Goal: Communication & Community: Answer question/provide support

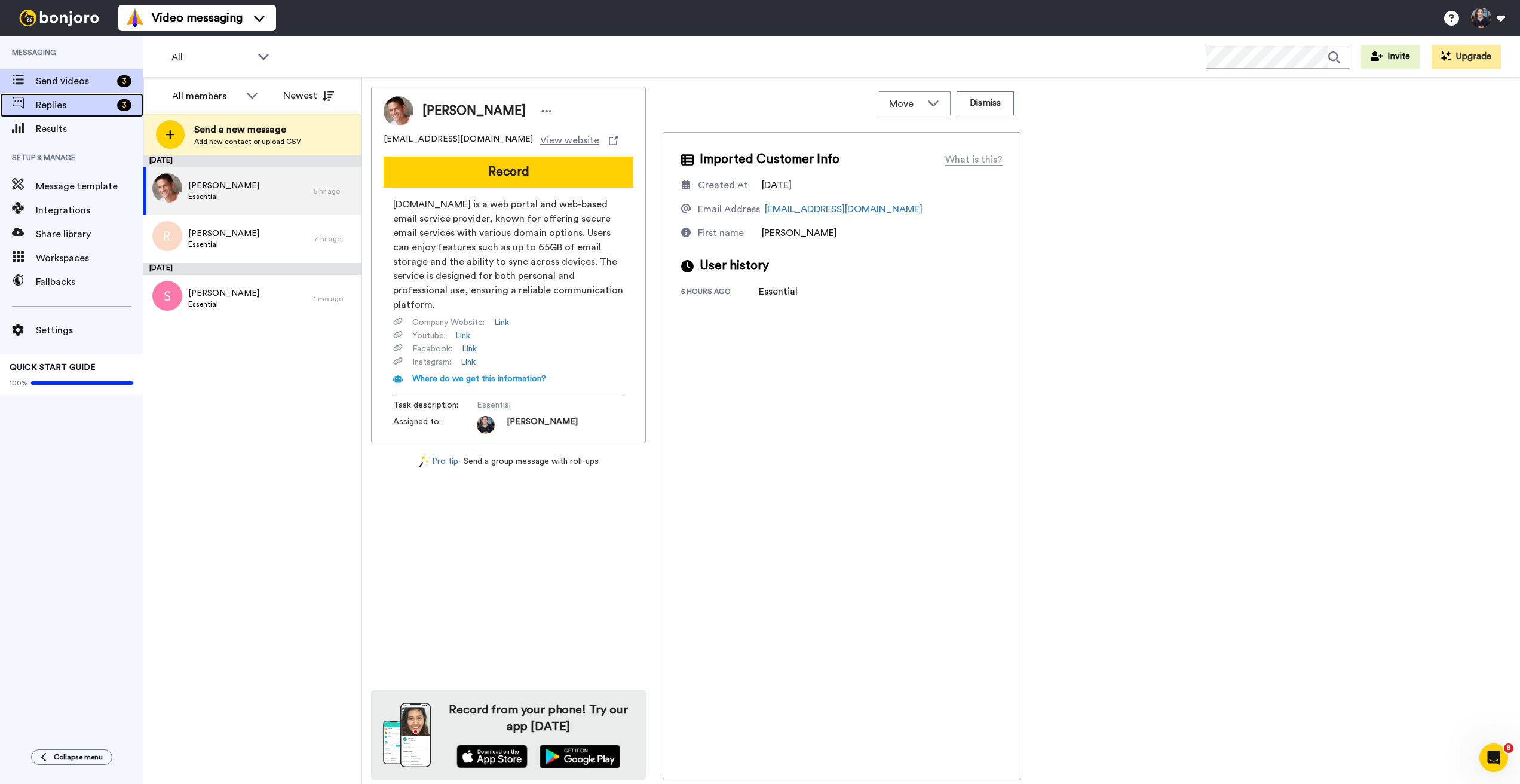
click at [48, 105] on span "Replies" at bounding box center [74, 105] width 76 height 15
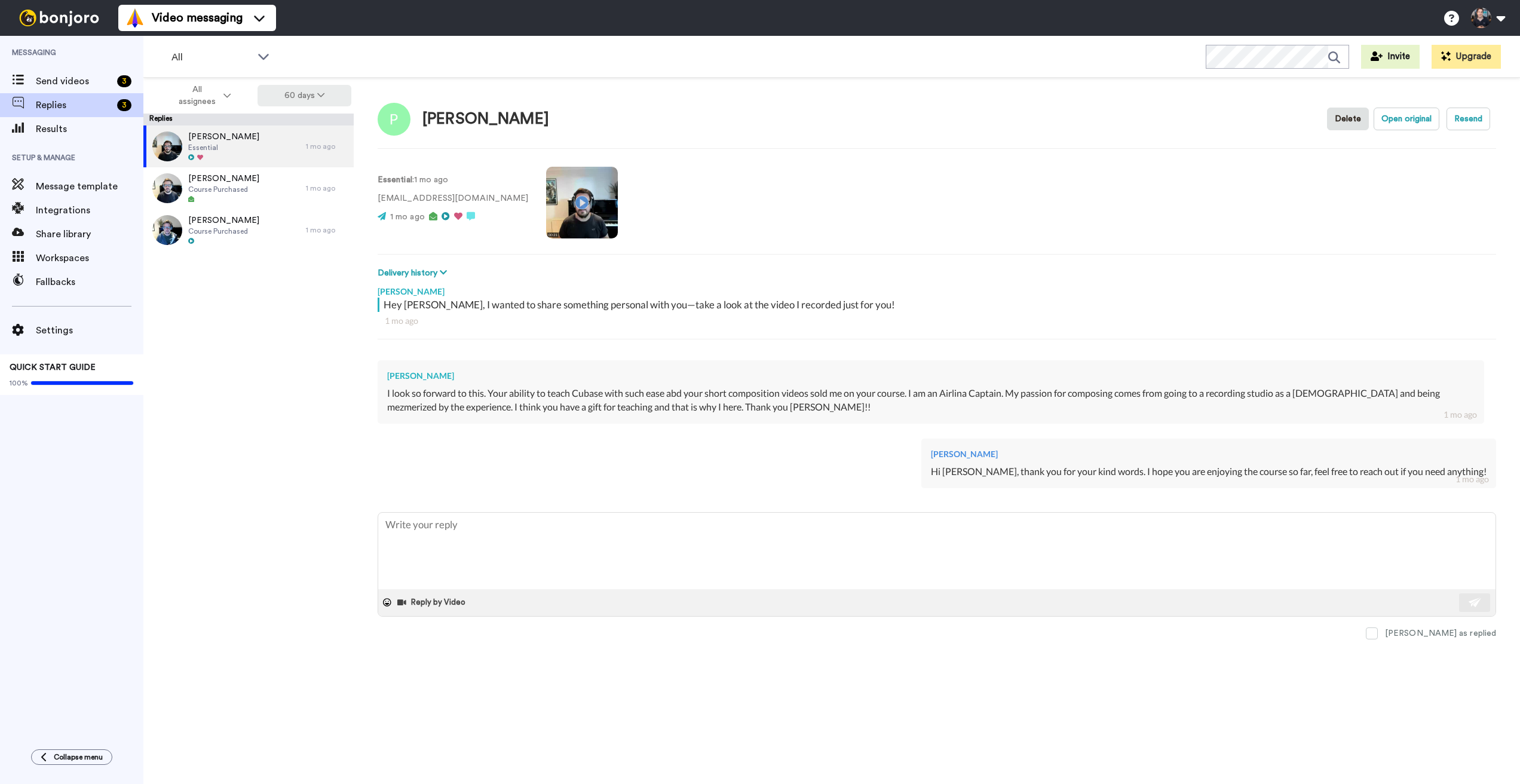
click at [330, 97] on button "60 days" at bounding box center [304, 95] width 94 height 21
click at [290, 124] on span "30 days" at bounding box center [289, 120] width 32 height 9
type textarea "x"
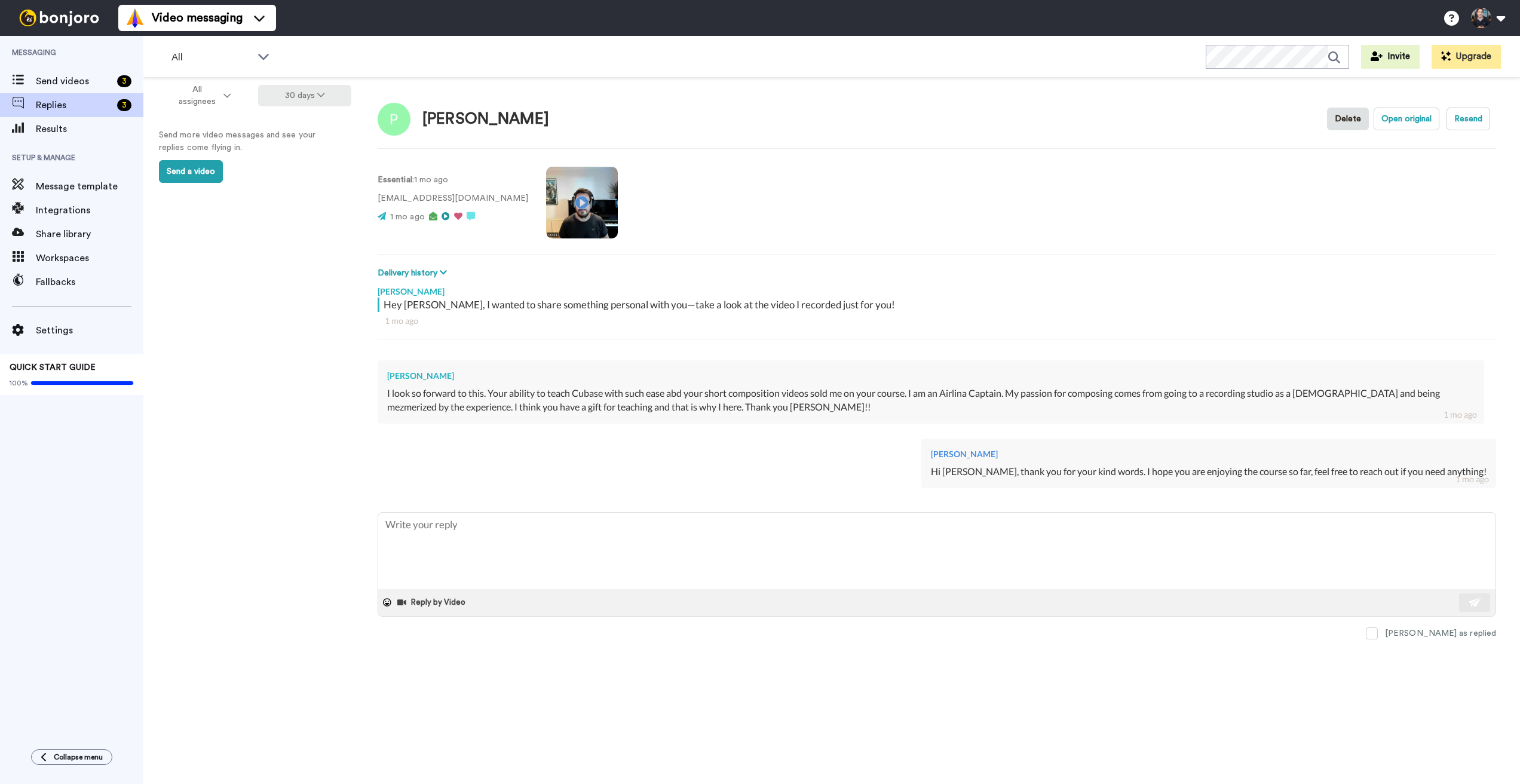
click at [328, 95] on button "30 days" at bounding box center [305, 95] width 94 height 21
click at [59, 131] on span "Results" at bounding box center [89, 129] width 108 height 15
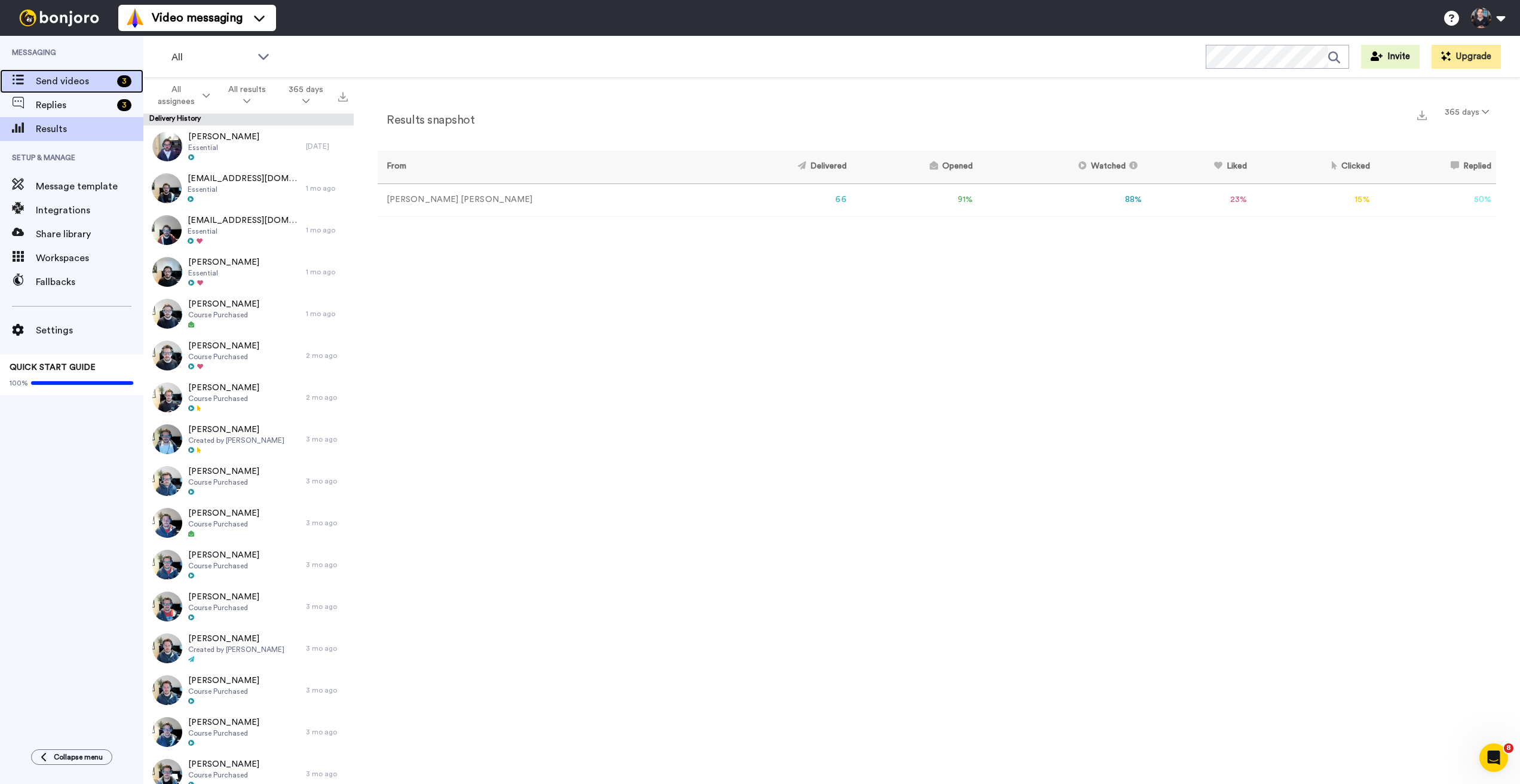
click at [76, 79] on span "Send videos" at bounding box center [74, 81] width 76 height 15
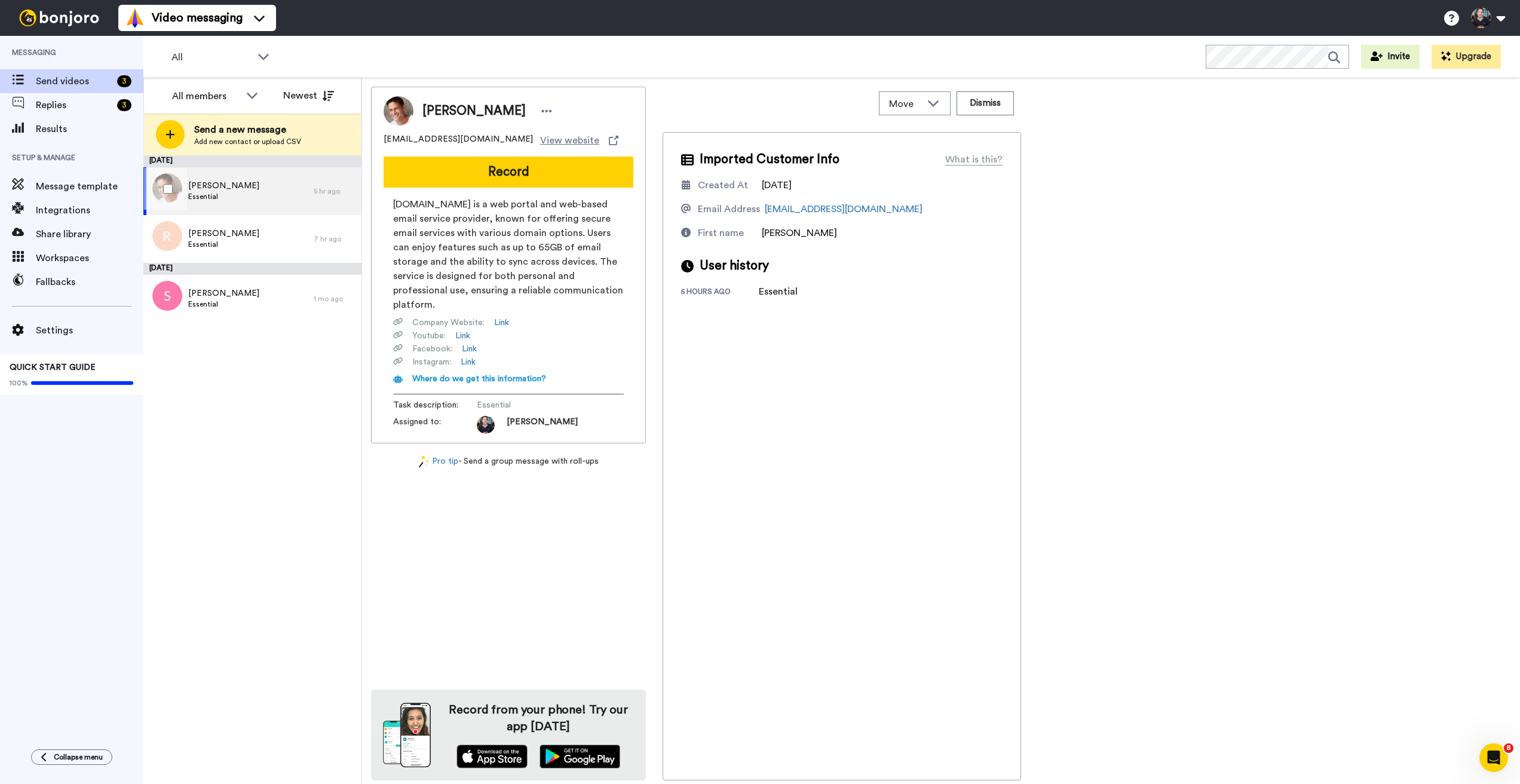
click at [260, 193] on div "Matt Essential" at bounding box center [228, 191] width 170 height 48
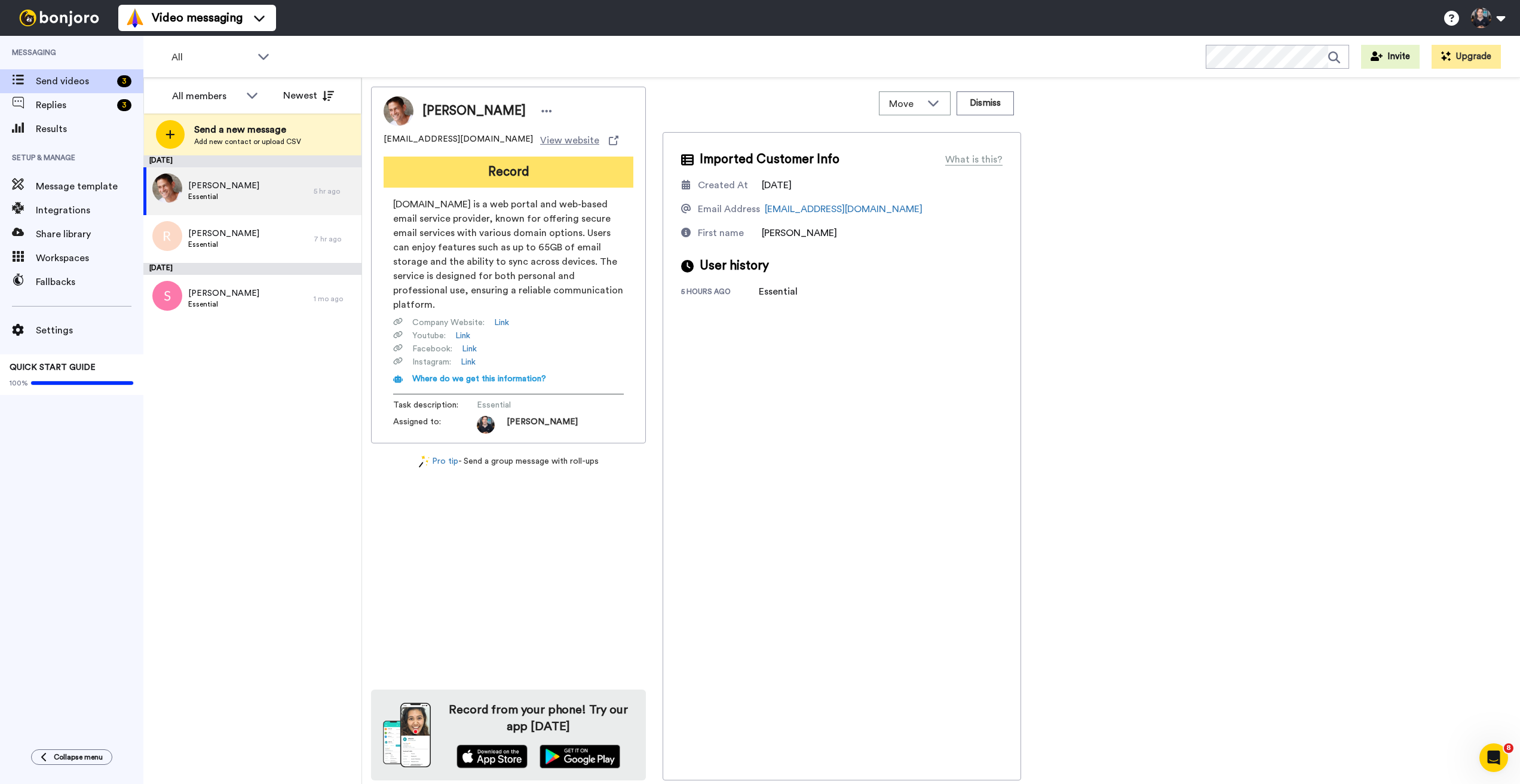
click at [491, 169] on button "Record" at bounding box center [508, 172] width 250 height 31
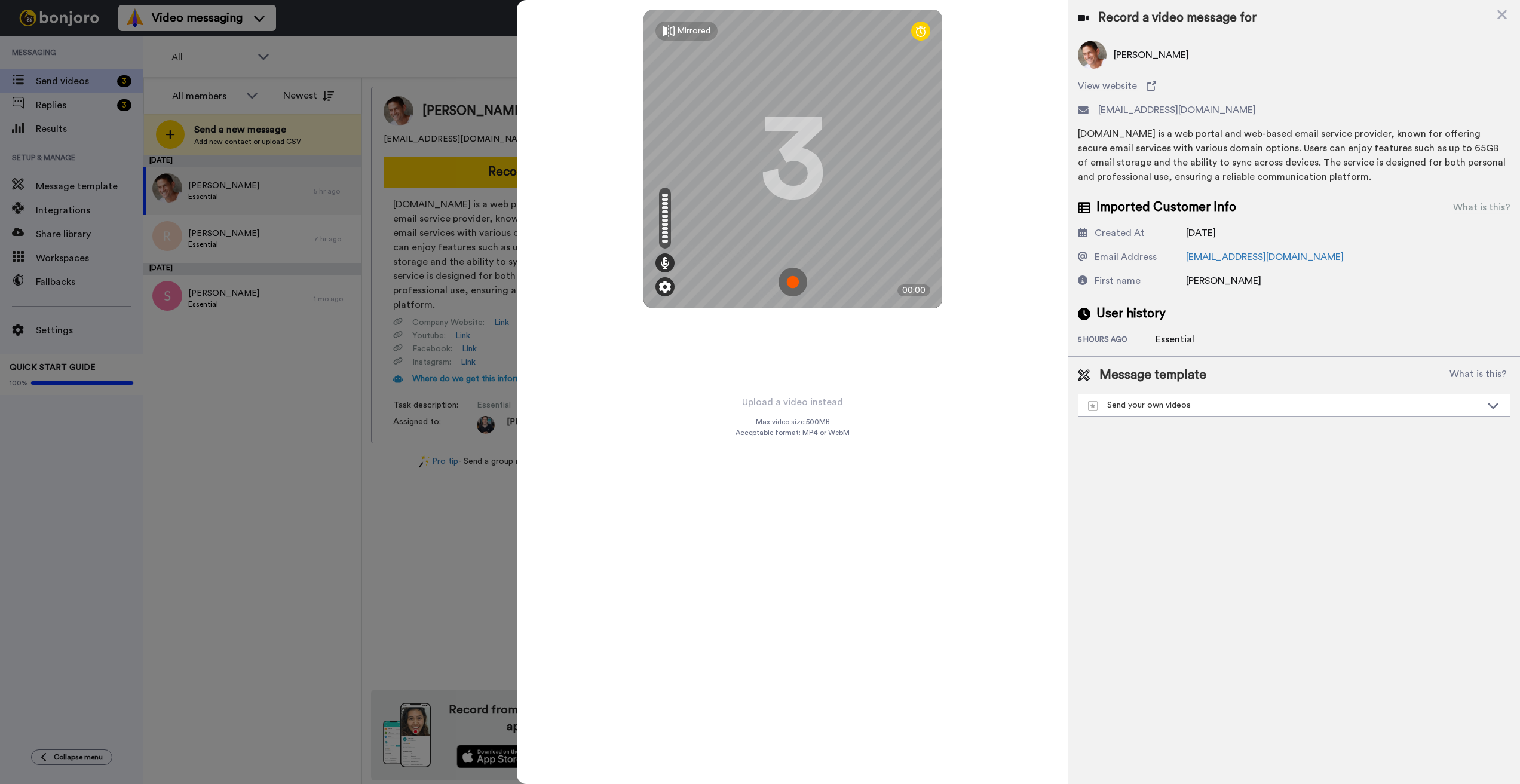
click at [660, 289] on img at bounding box center [665, 287] width 12 height 12
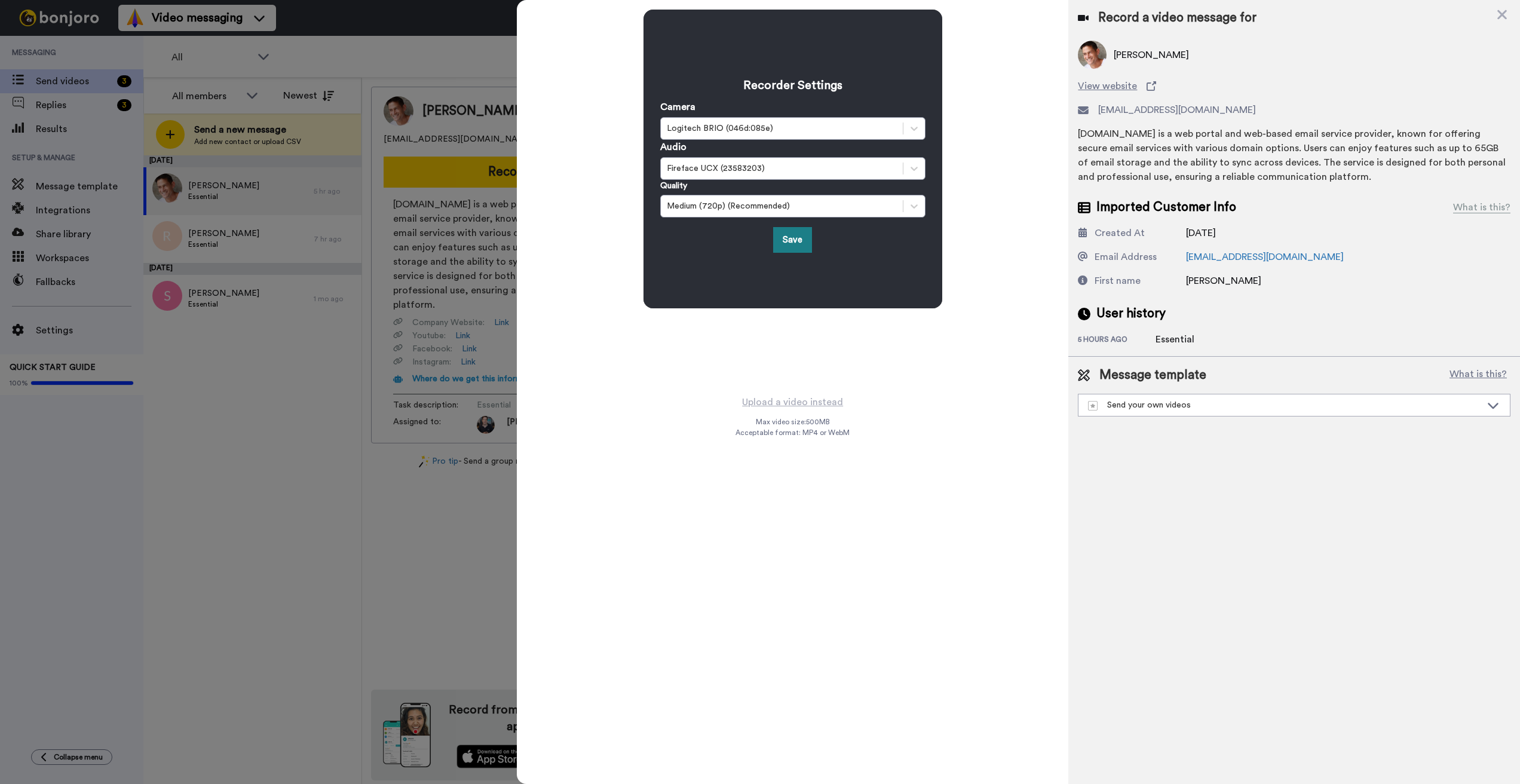
click at [789, 237] on button "Save" at bounding box center [792, 240] width 39 height 26
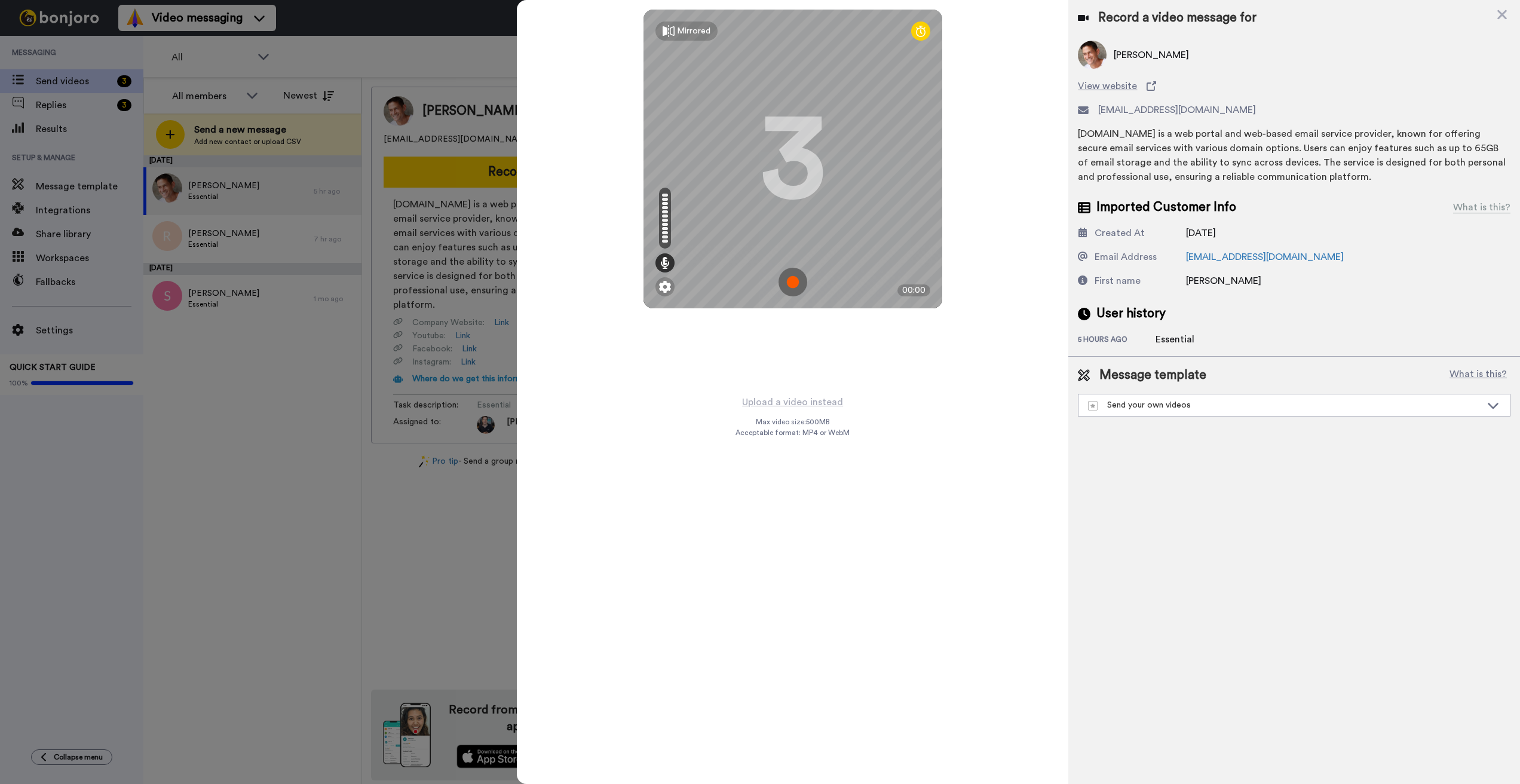
click at [792, 284] on img at bounding box center [793, 282] width 29 height 29
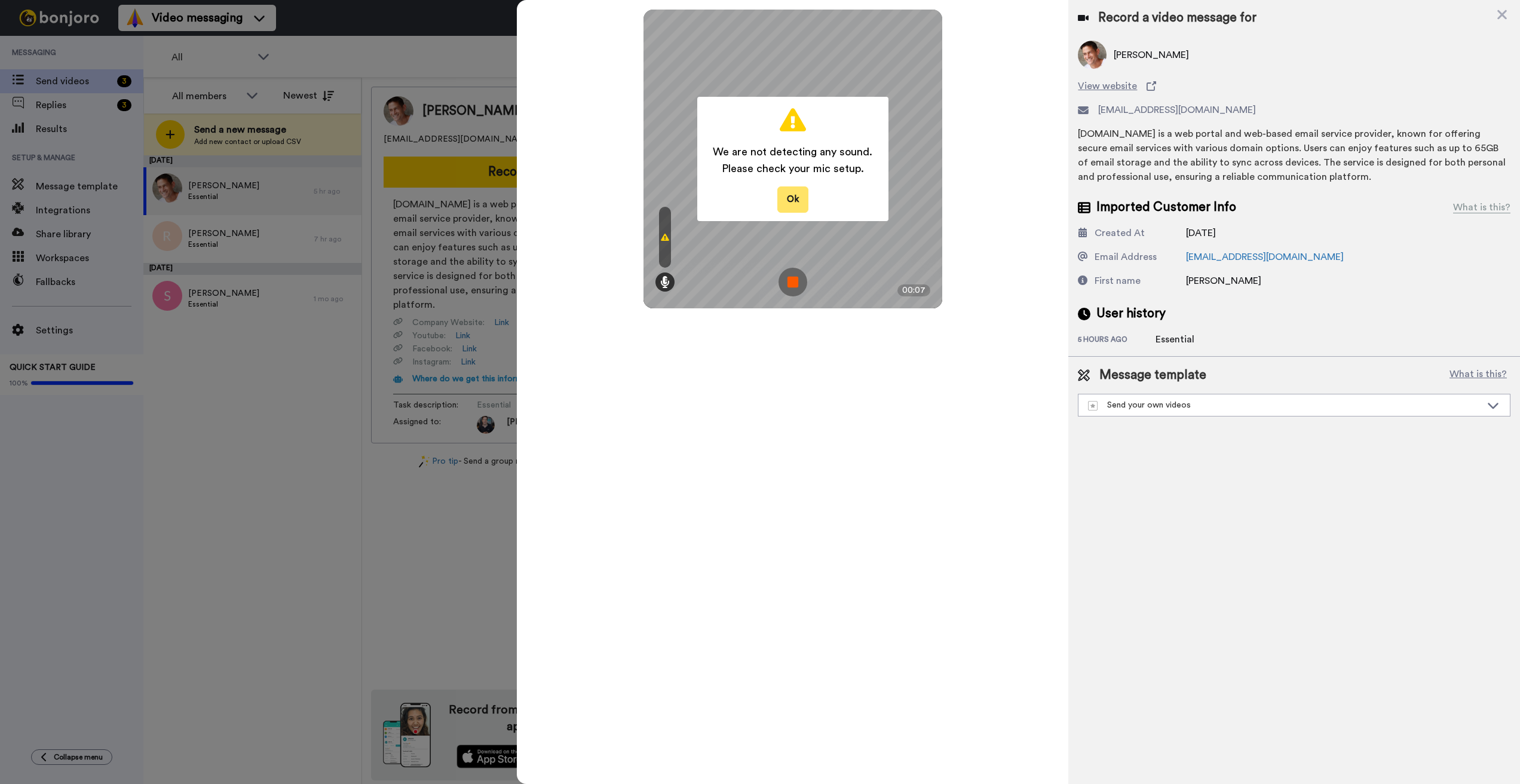
click at [791, 194] on button "Ok" at bounding box center [792, 199] width 31 height 26
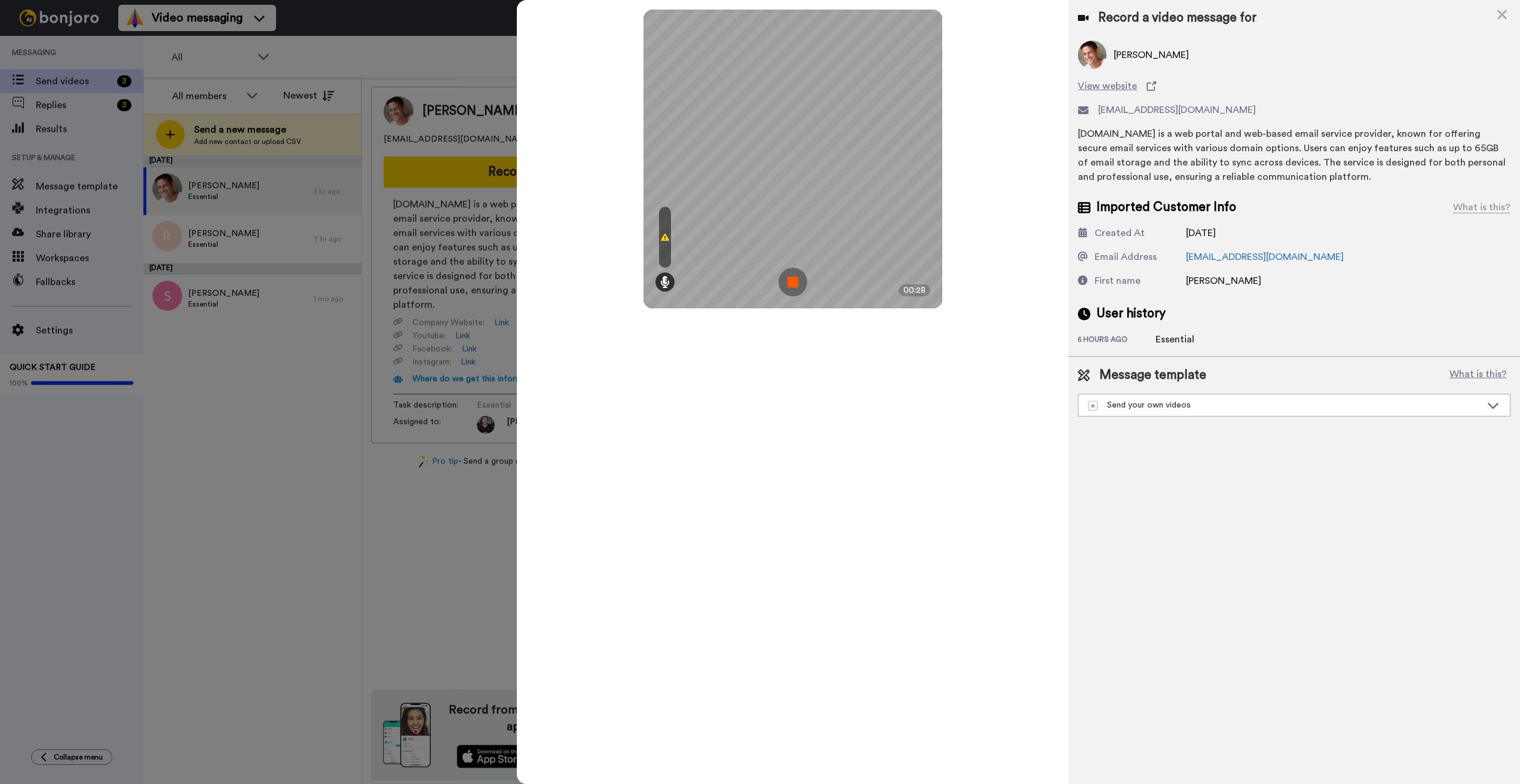
click at [921, 568] on div "Mirrored Redo 3 00:28" at bounding box center [792, 392] width 551 height 784
click at [795, 277] on img at bounding box center [793, 282] width 29 height 29
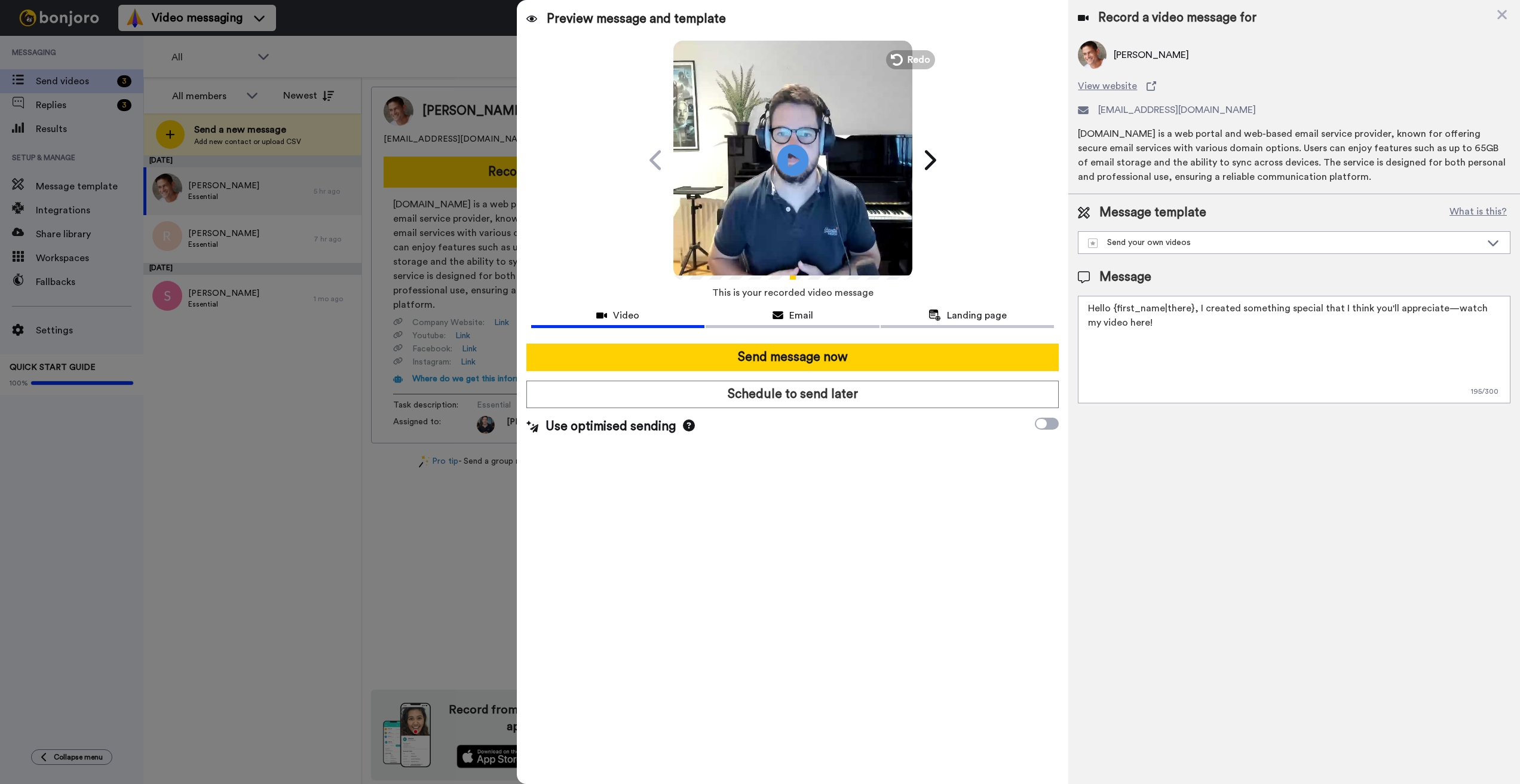
click at [802, 160] on icon at bounding box center [792, 160] width 31 height 31
click at [912, 63] on span "Redo" at bounding box center [919, 59] width 25 height 15
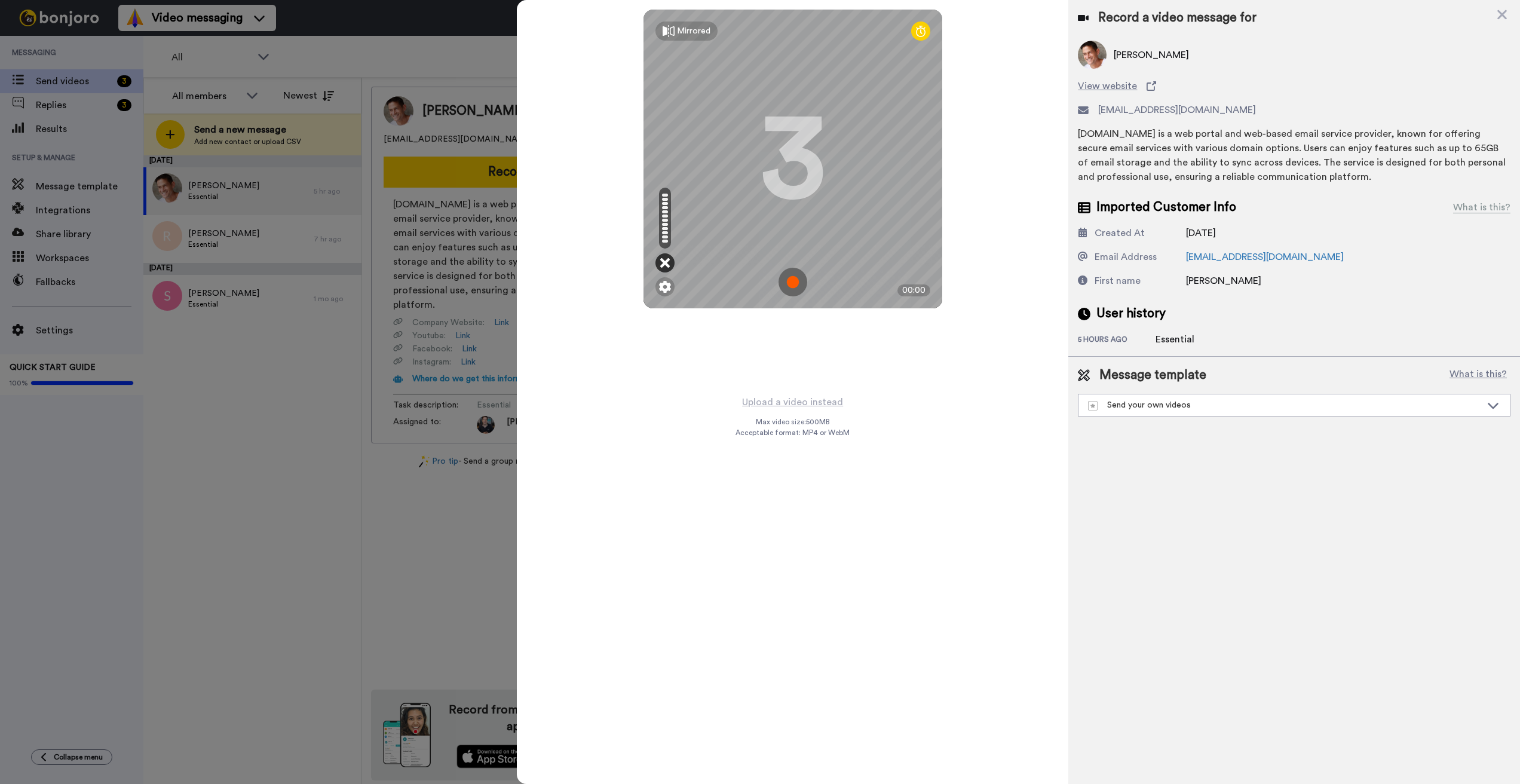
click at [664, 266] on icon at bounding box center [665, 263] width 10 height 12
click at [666, 265] on icon at bounding box center [665, 263] width 10 height 12
click at [664, 290] on img at bounding box center [665, 287] width 12 height 12
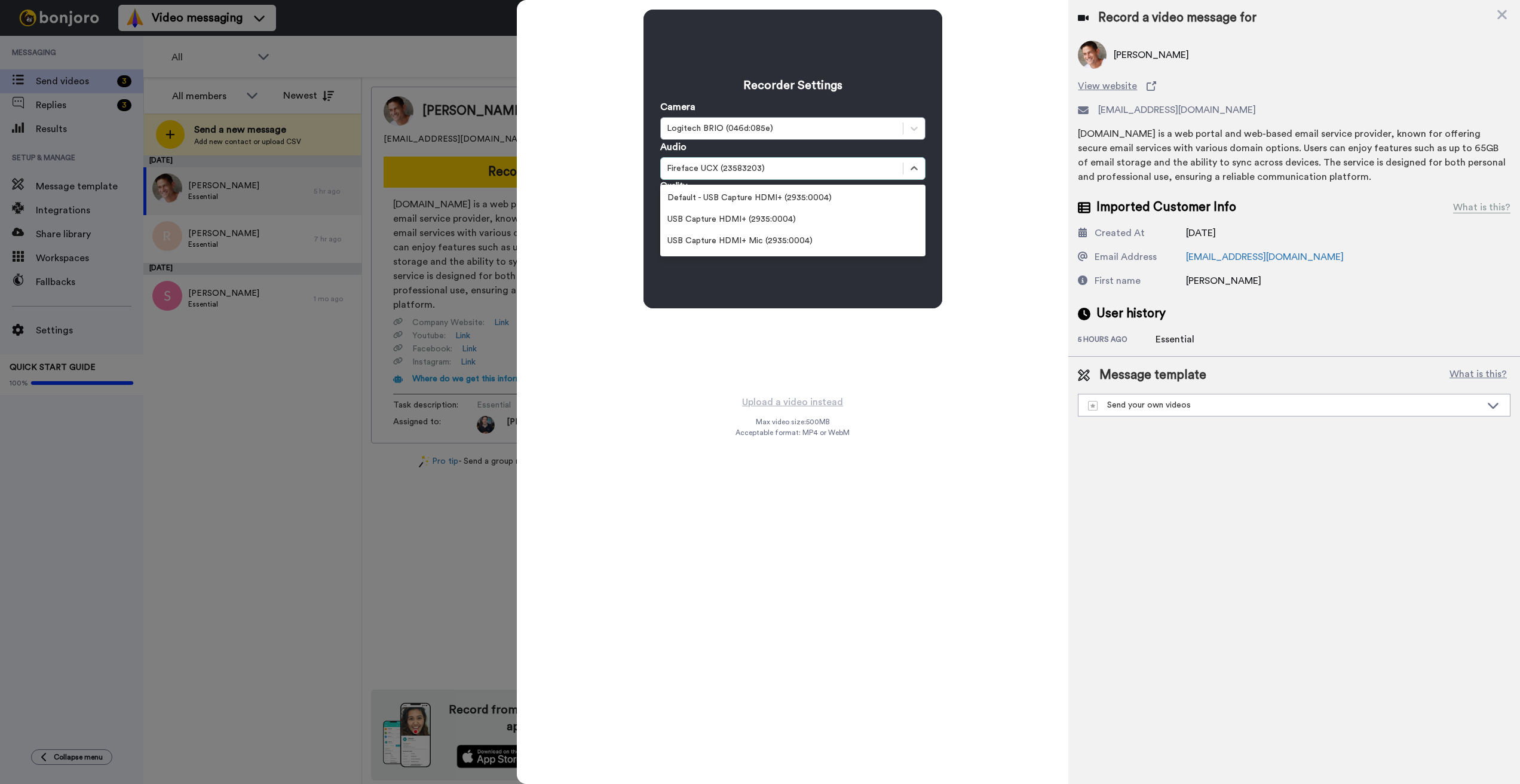
click at [710, 172] on div "Fireface UCX (23583203)" at bounding box center [781, 169] width 230 height 12
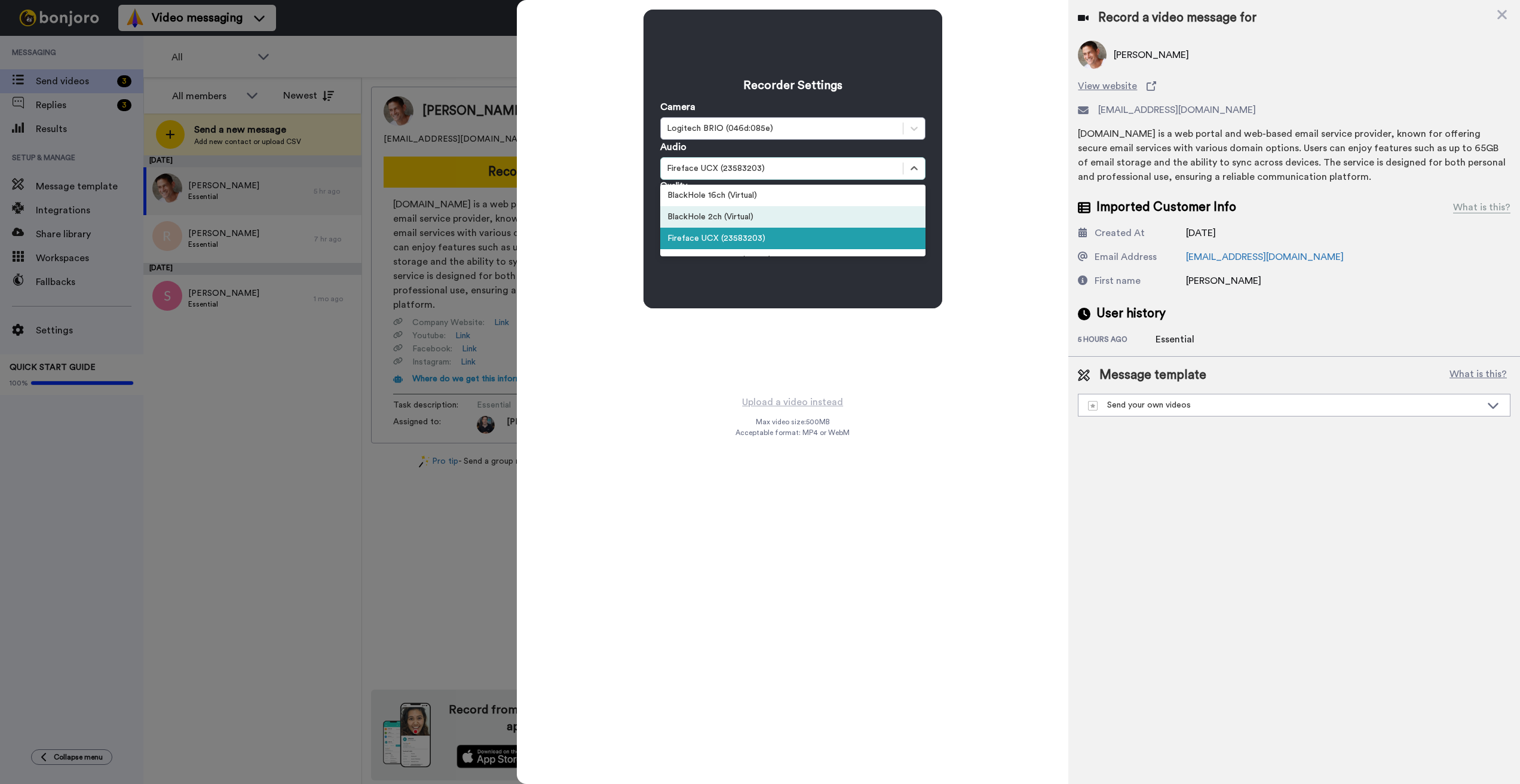
click at [727, 218] on div "BlackHole 2ch (Virtual)" at bounding box center [792, 217] width 265 height 21
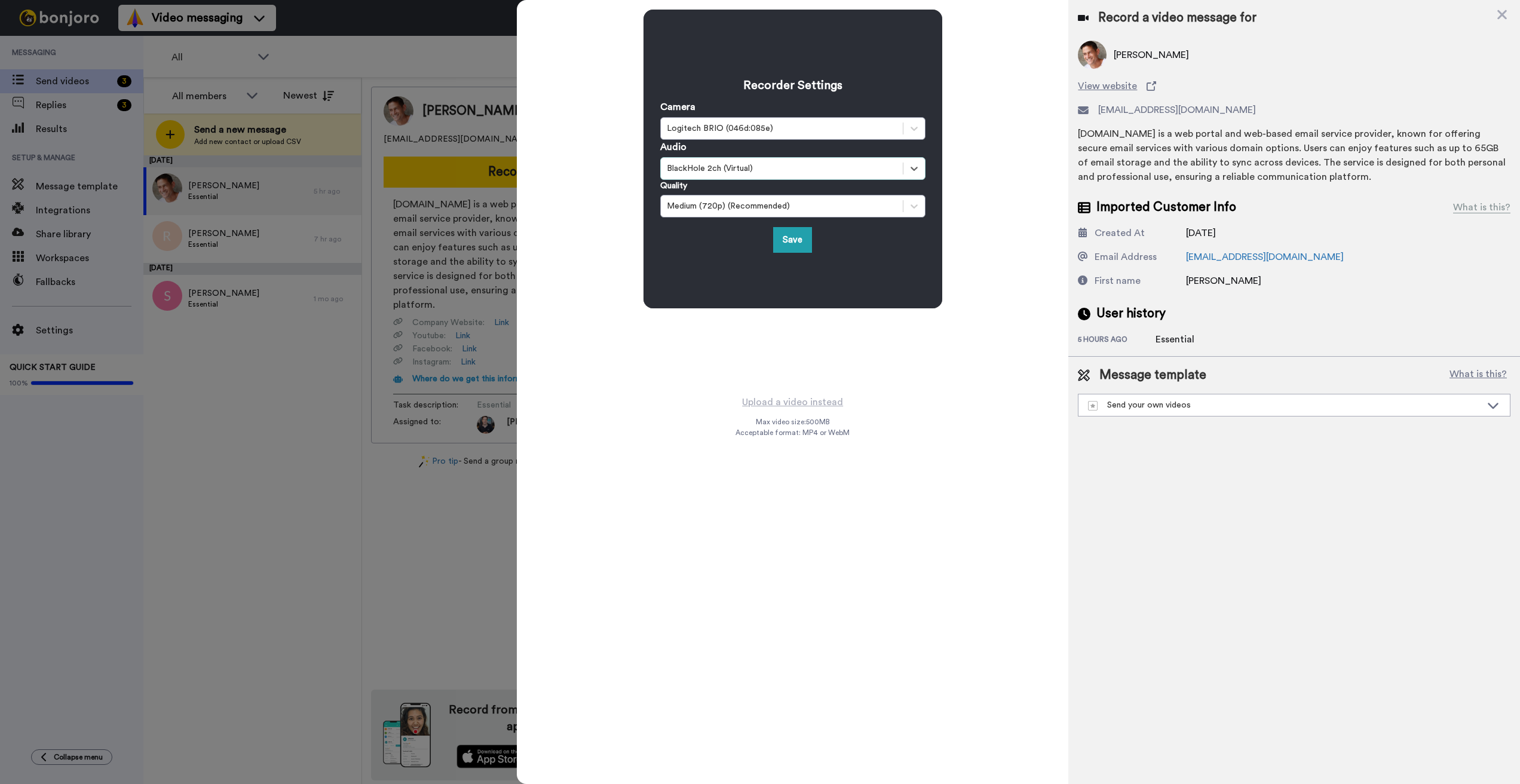
click at [727, 165] on div "BlackHole 2ch (Virtual)" at bounding box center [781, 169] width 230 height 12
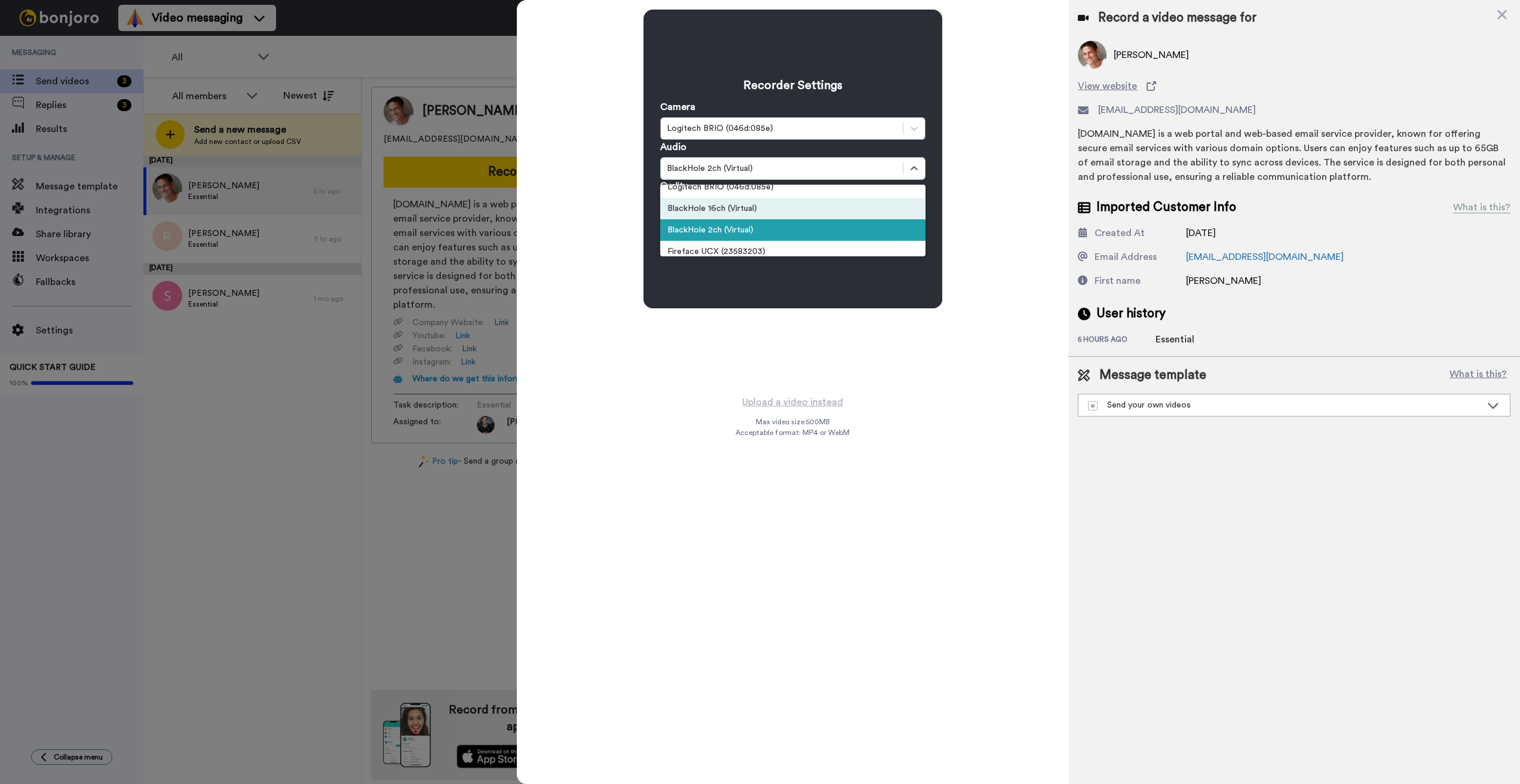
scroll to position [127, 0]
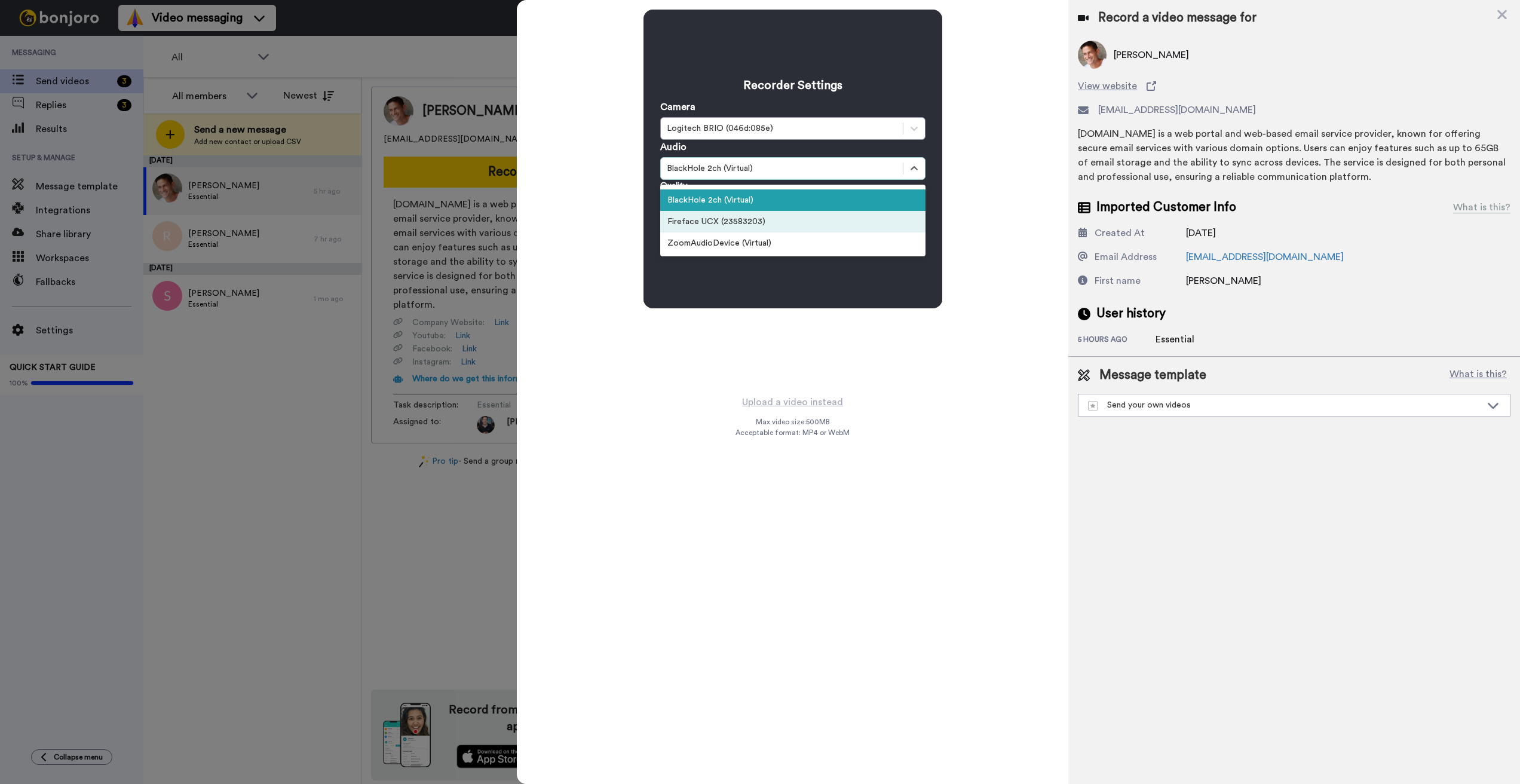
click at [726, 222] on div "Fireface UCX (23583203)" at bounding box center [792, 221] width 265 height 21
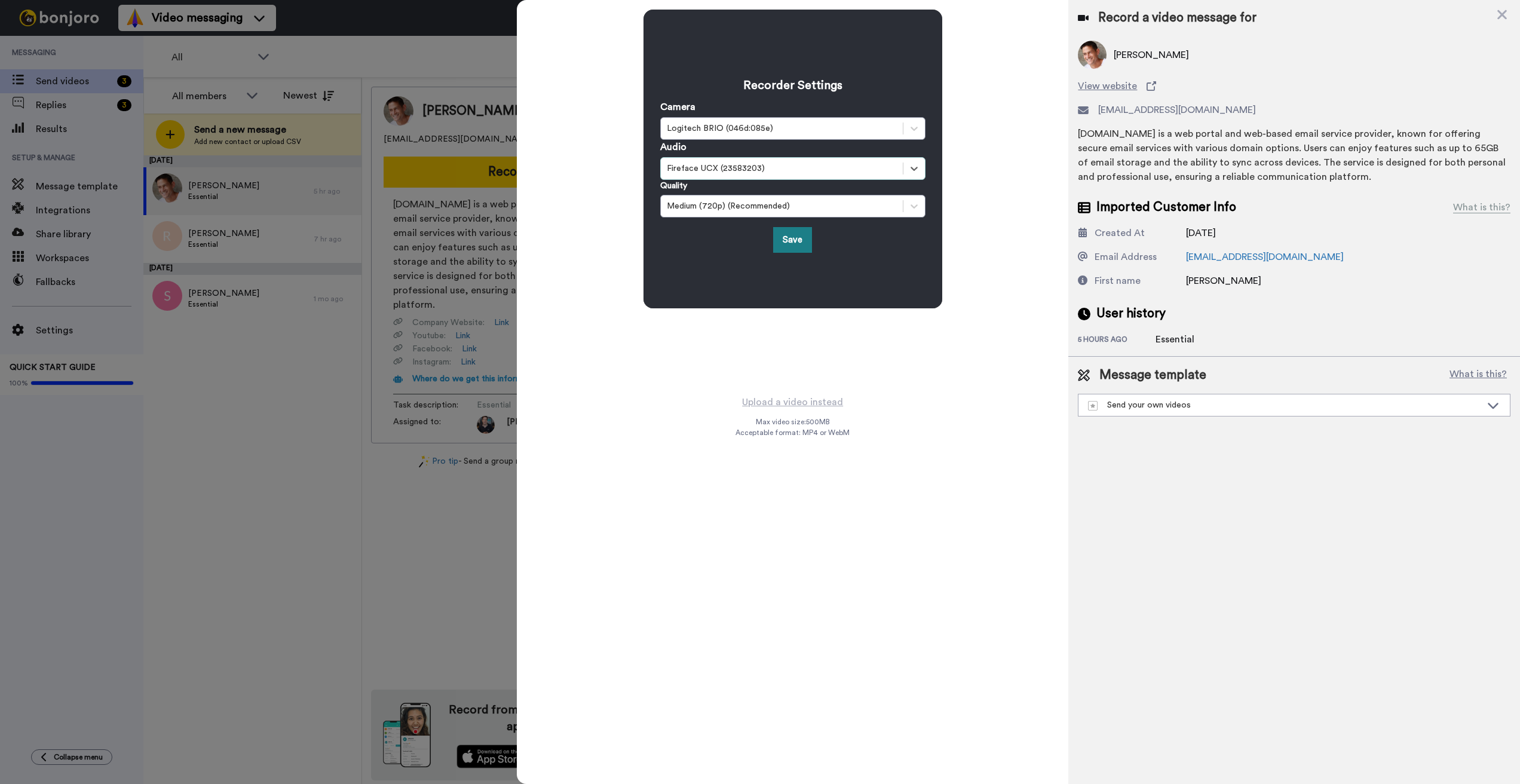
click at [795, 241] on button "Save" at bounding box center [792, 240] width 39 height 26
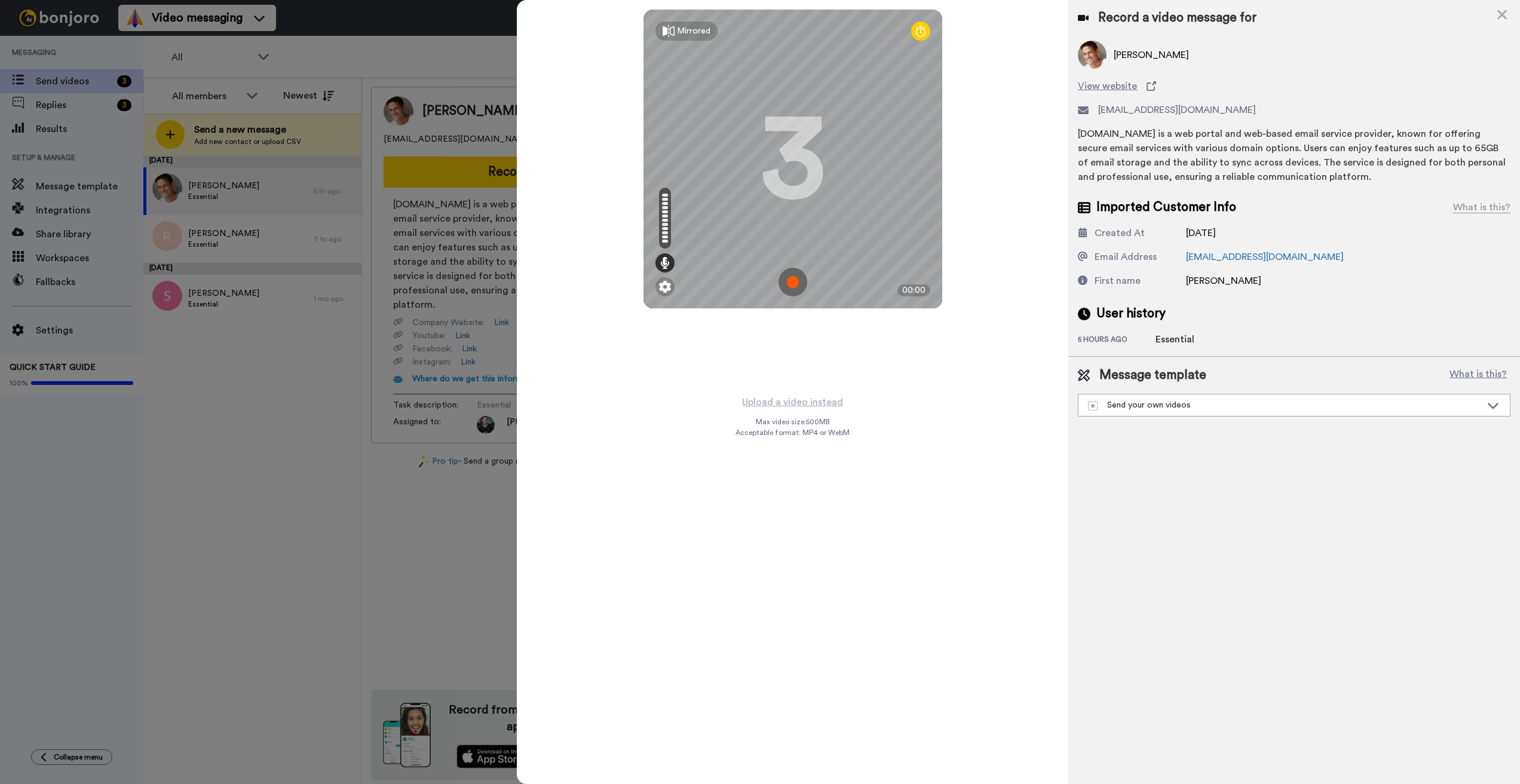
click at [792, 282] on img at bounding box center [793, 282] width 29 height 29
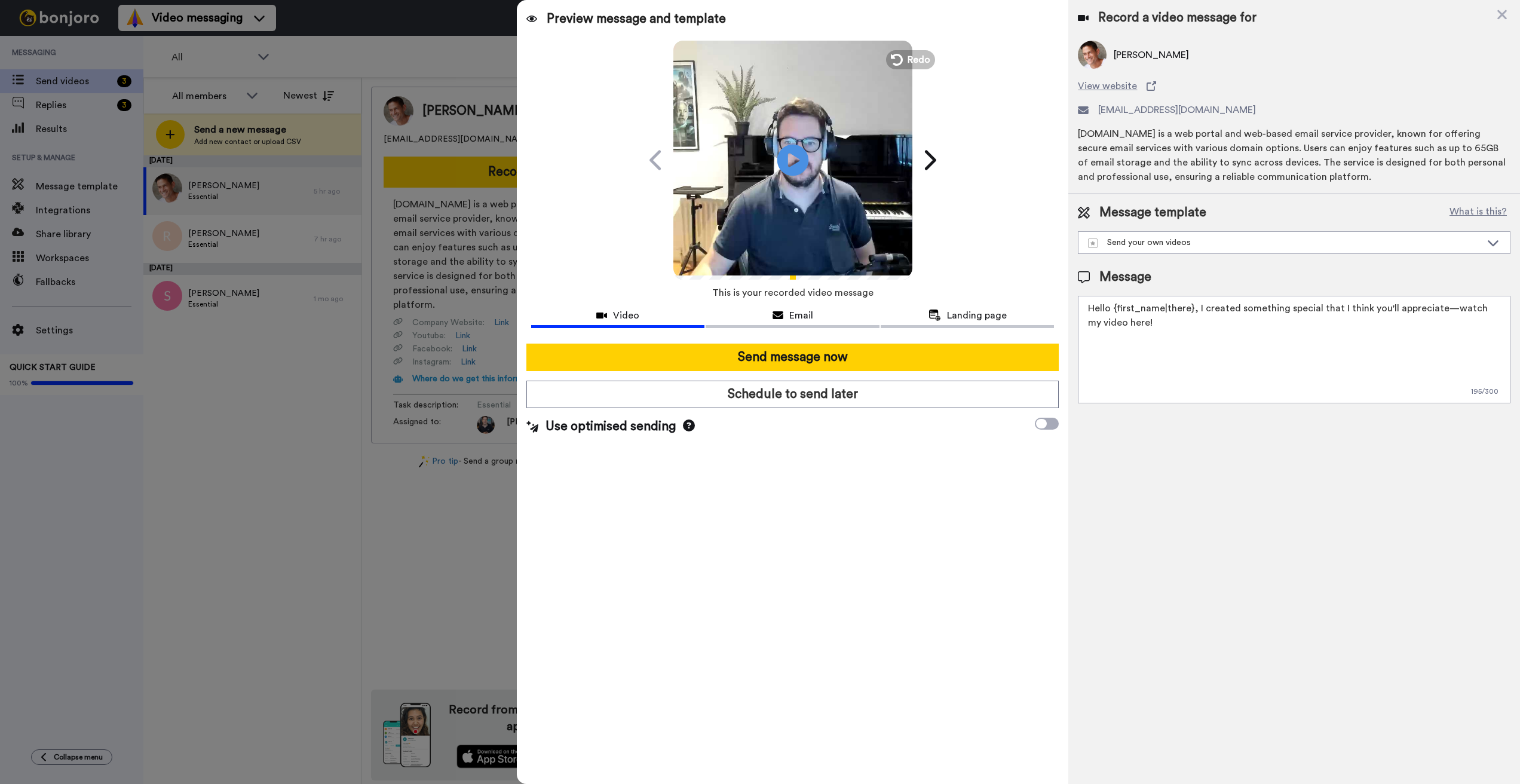
click at [791, 156] on icon "Play/Pause" at bounding box center [792, 160] width 31 height 56
click at [906, 57] on button "Redo" at bounding box center [910, 59] width 53 height 21
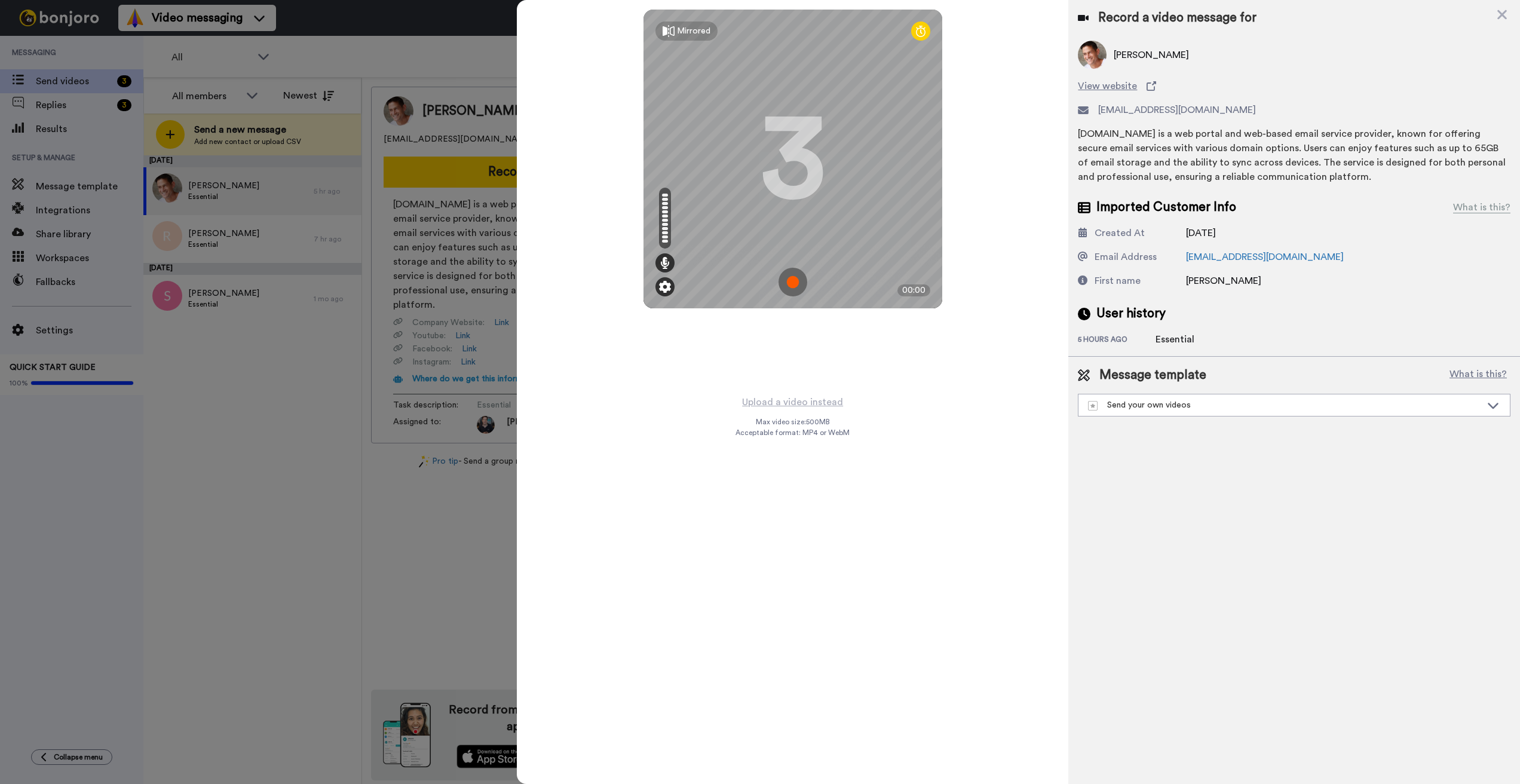
click at [668, 287] on img at bounding box center [665, 287] width 12 height 12
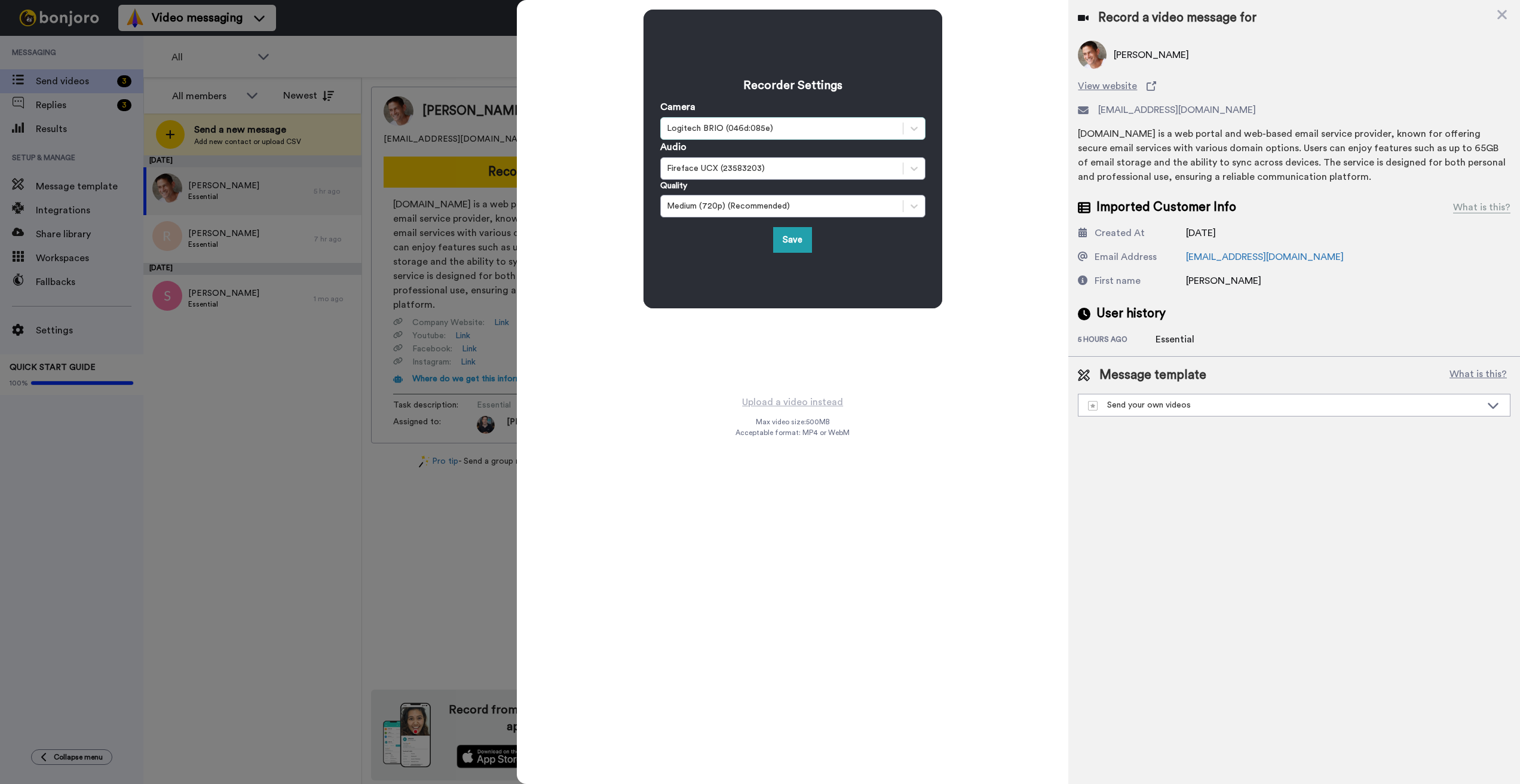
click at [710, 127] on div "Logitech BRIO (046d:085e)" at bounding box center [781, 128] width 230 height 12
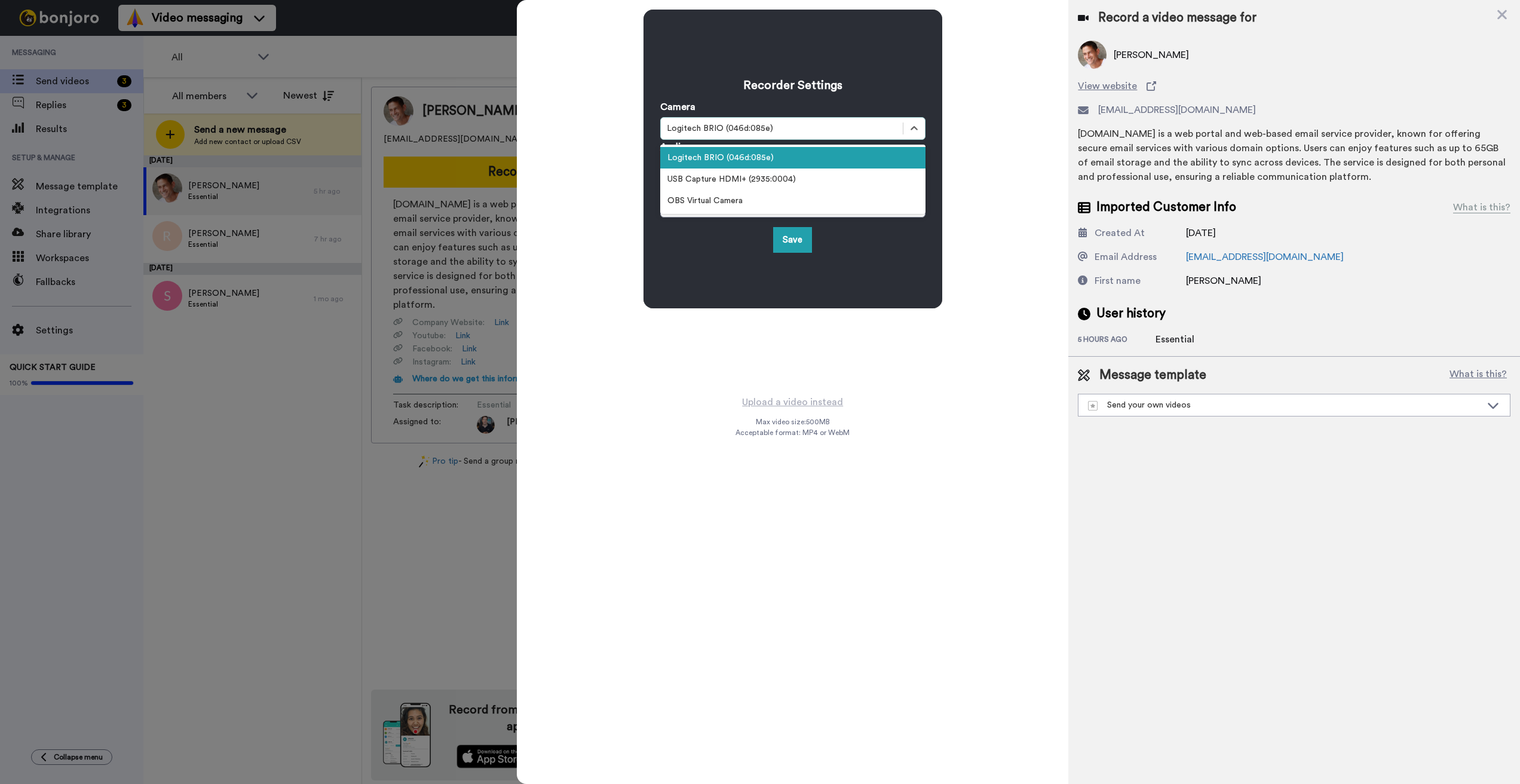
click at [716, 156] on div "Logitech BRIO (046d:085e)" at bounding box center [792, 157] width 265 height 21
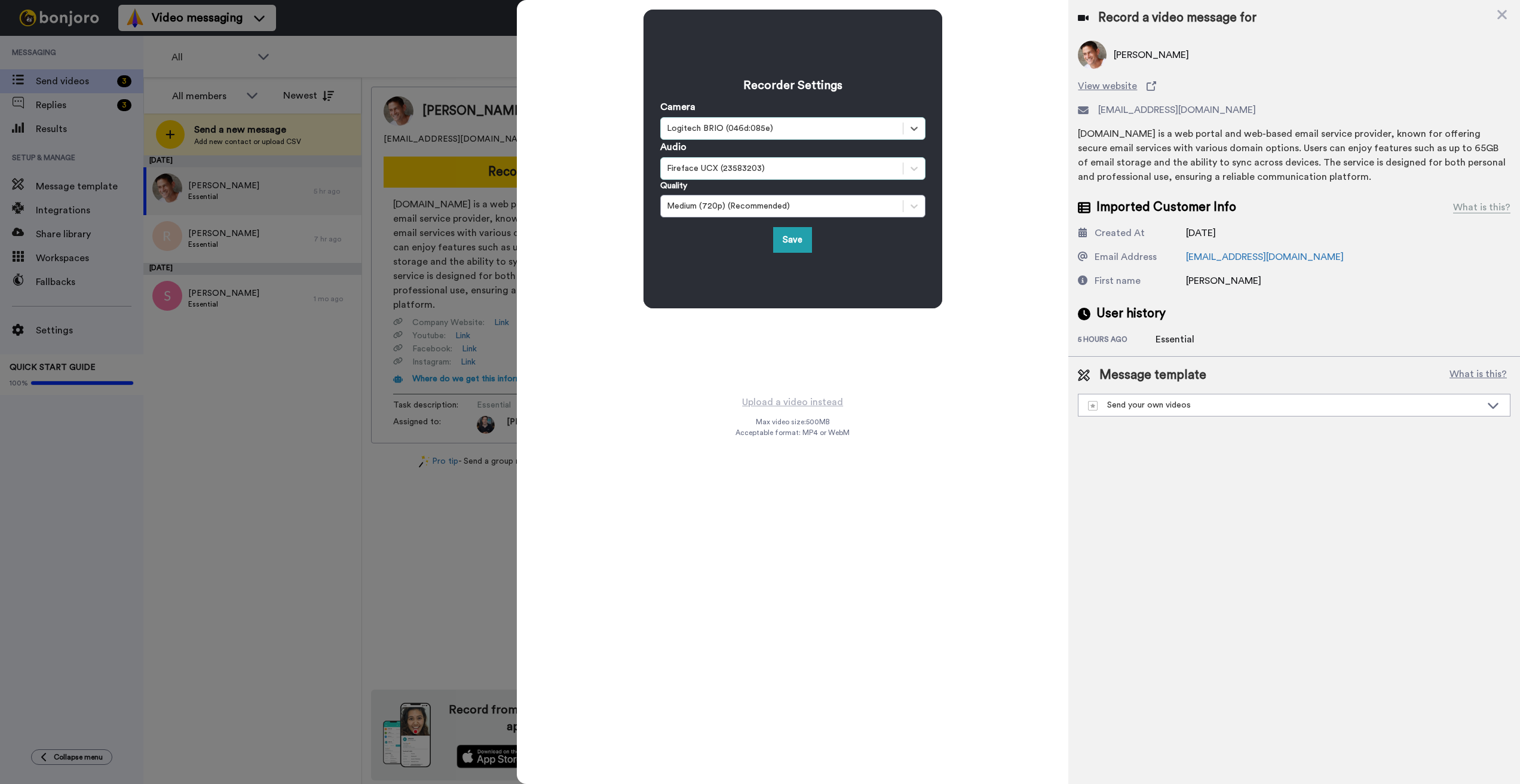
click at [707, 168] on div "Fireface UCX (23583203)" at bounding box center [781, 169] width 230 height 12
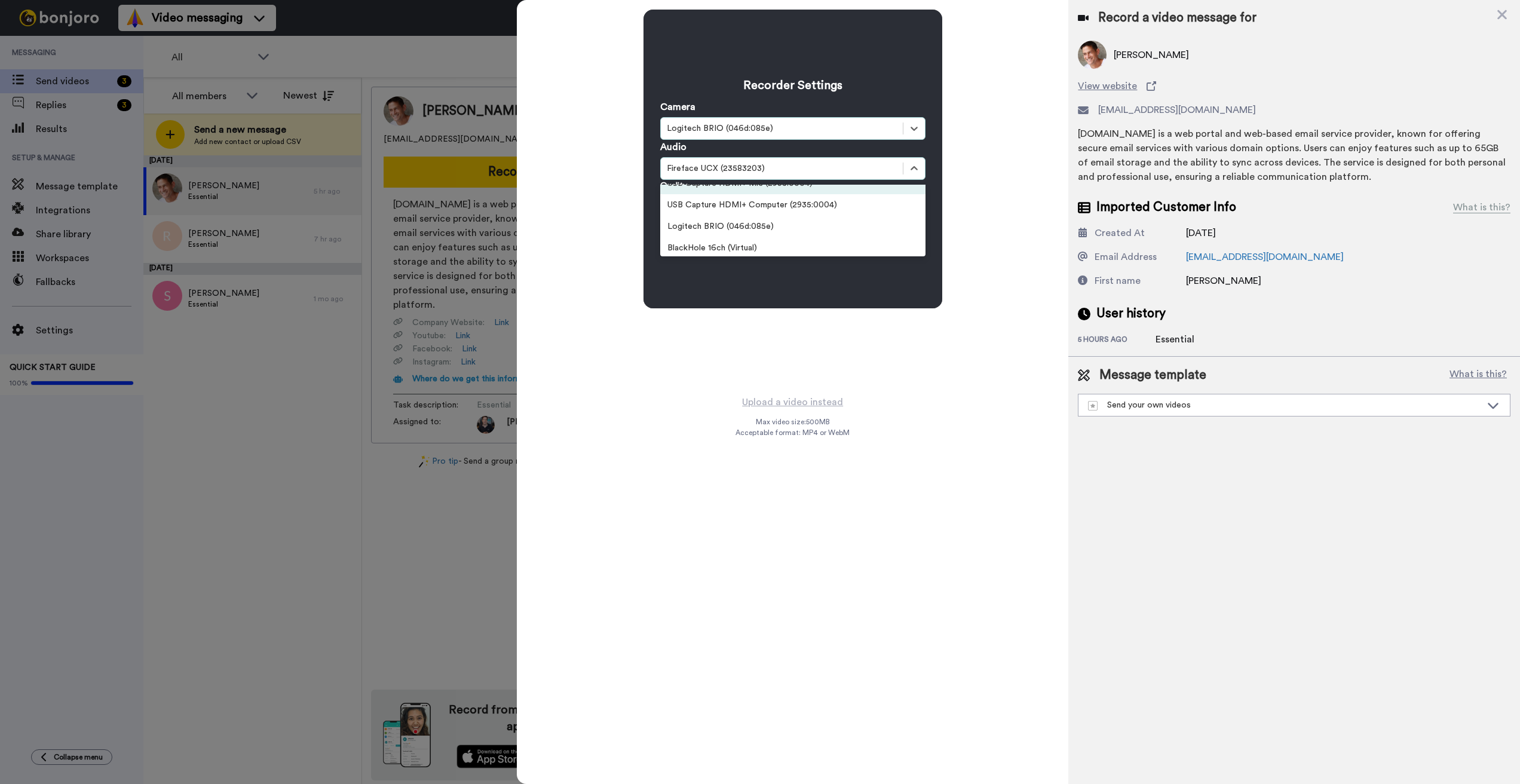
scroll to position [58, 0]
click at [743, 223] on div "Logitech BRIO (046d:085e)" at bounding box center [792, 226] width 265 height 21
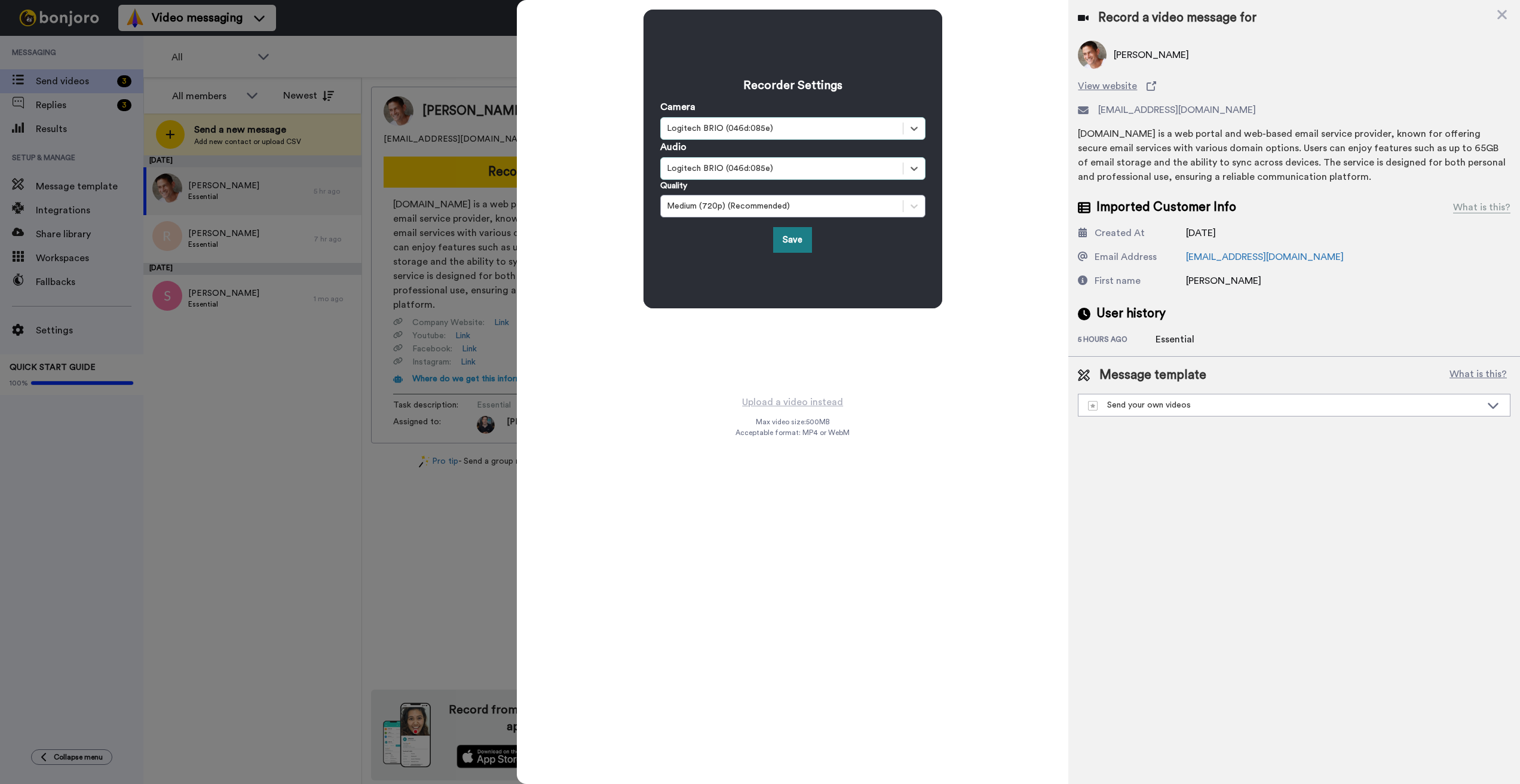
click at [798, 239] on button "Save" at bounding box center [792, 240] width 39 height 26
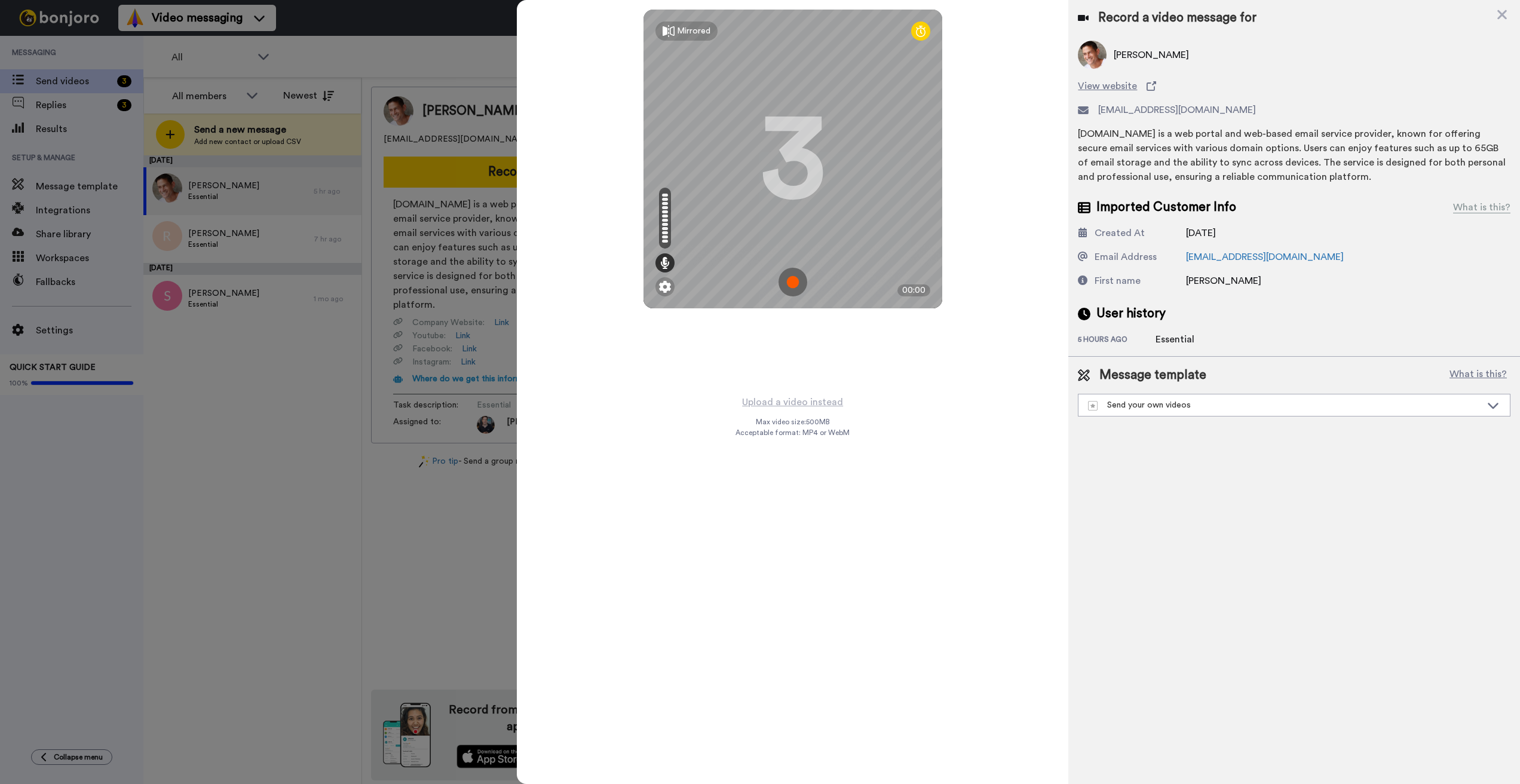
click at [799, 276] on img at bounding box center [793, 282] width 29 height 29
click at [795, 282] on img at bounding box center [793, 282] width 29 height 29
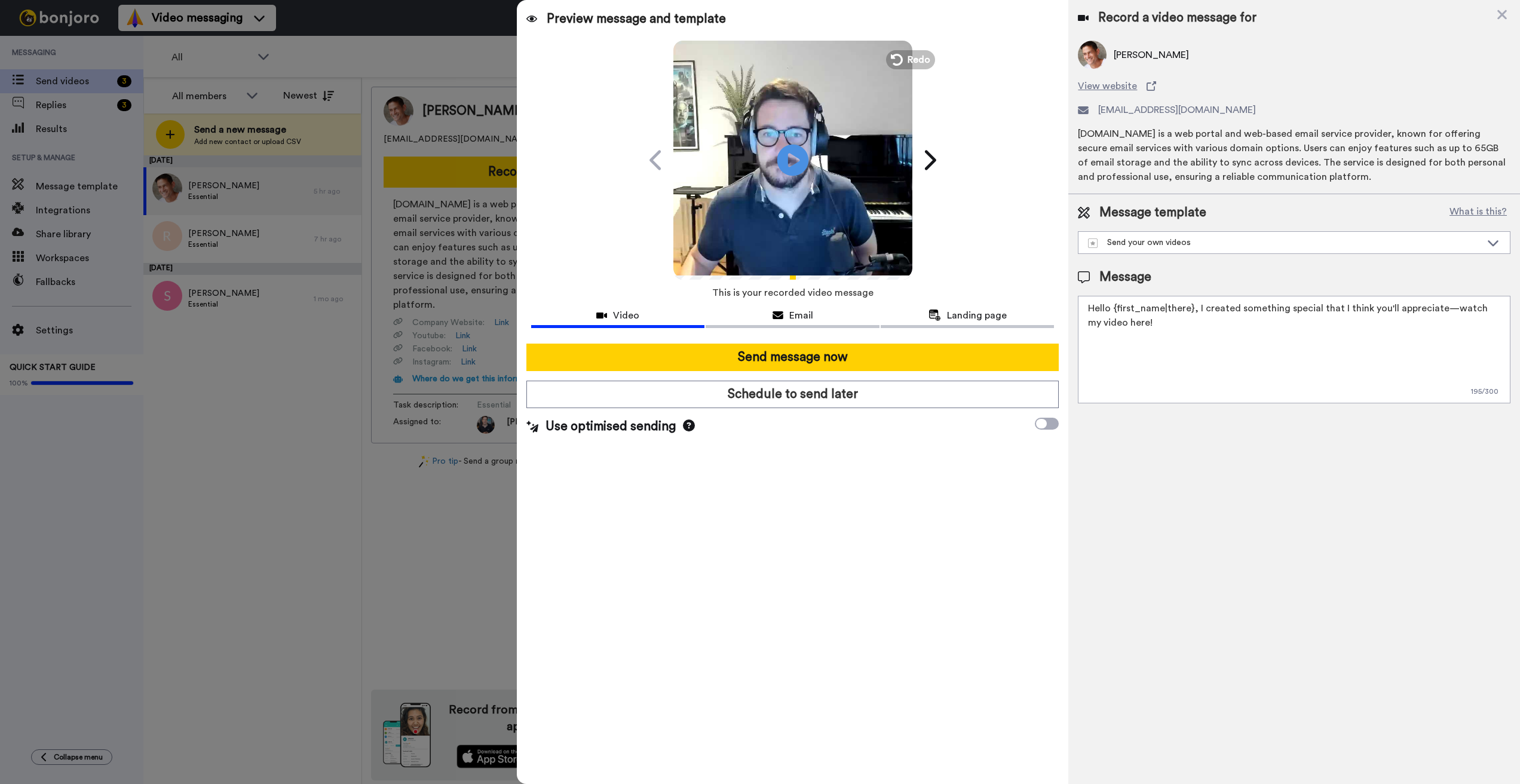
click at [792, 153] on icon at bounding box center [792, 160] width 31 height 31
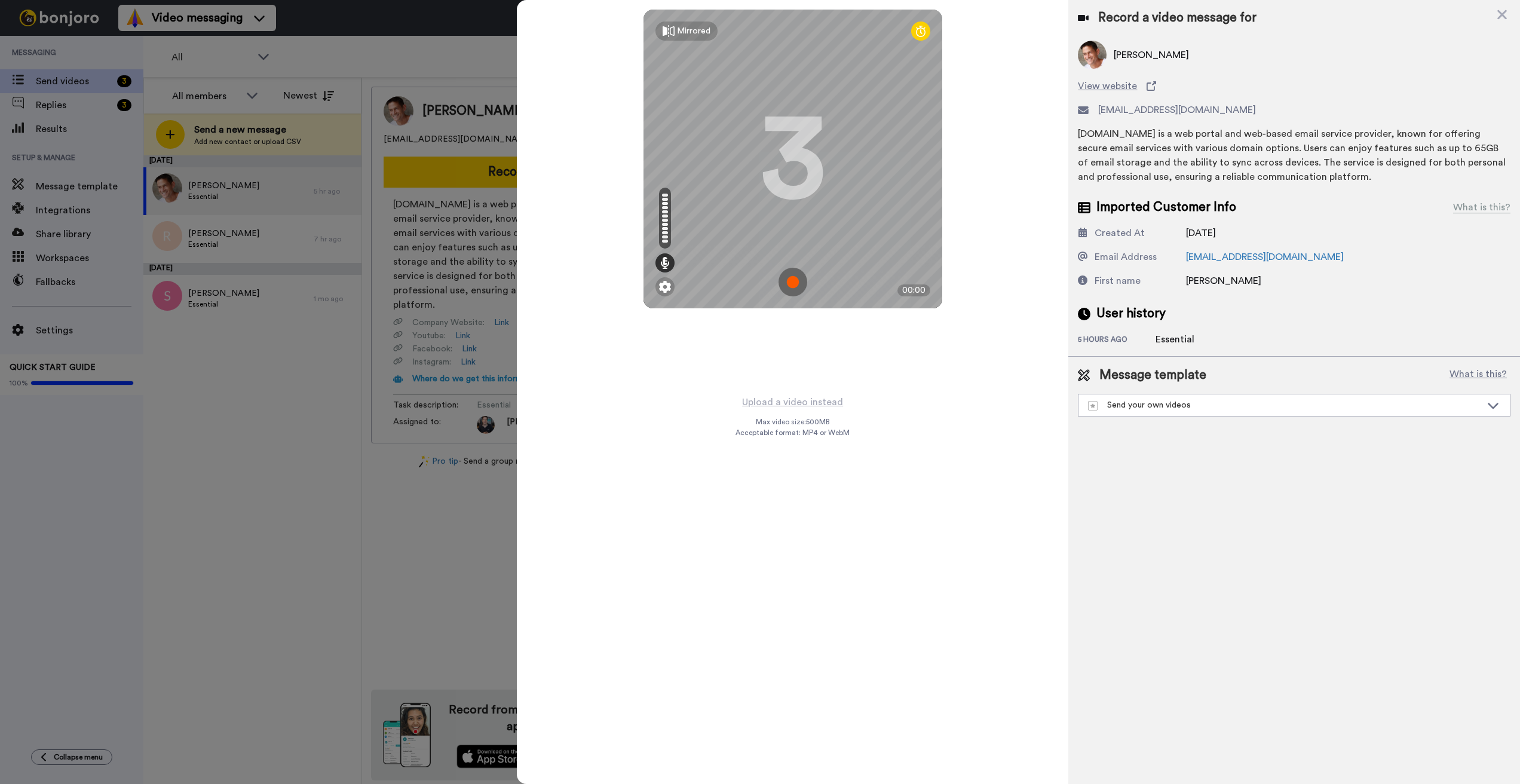
click at [784, 274] on img at bounding box center [793, 282] width 29 height 29
click at [798, 286] on img at bounding box center [793, 282] width 29 height 29
